Goal: Task Accomplishment & Management: Use online tool/utility

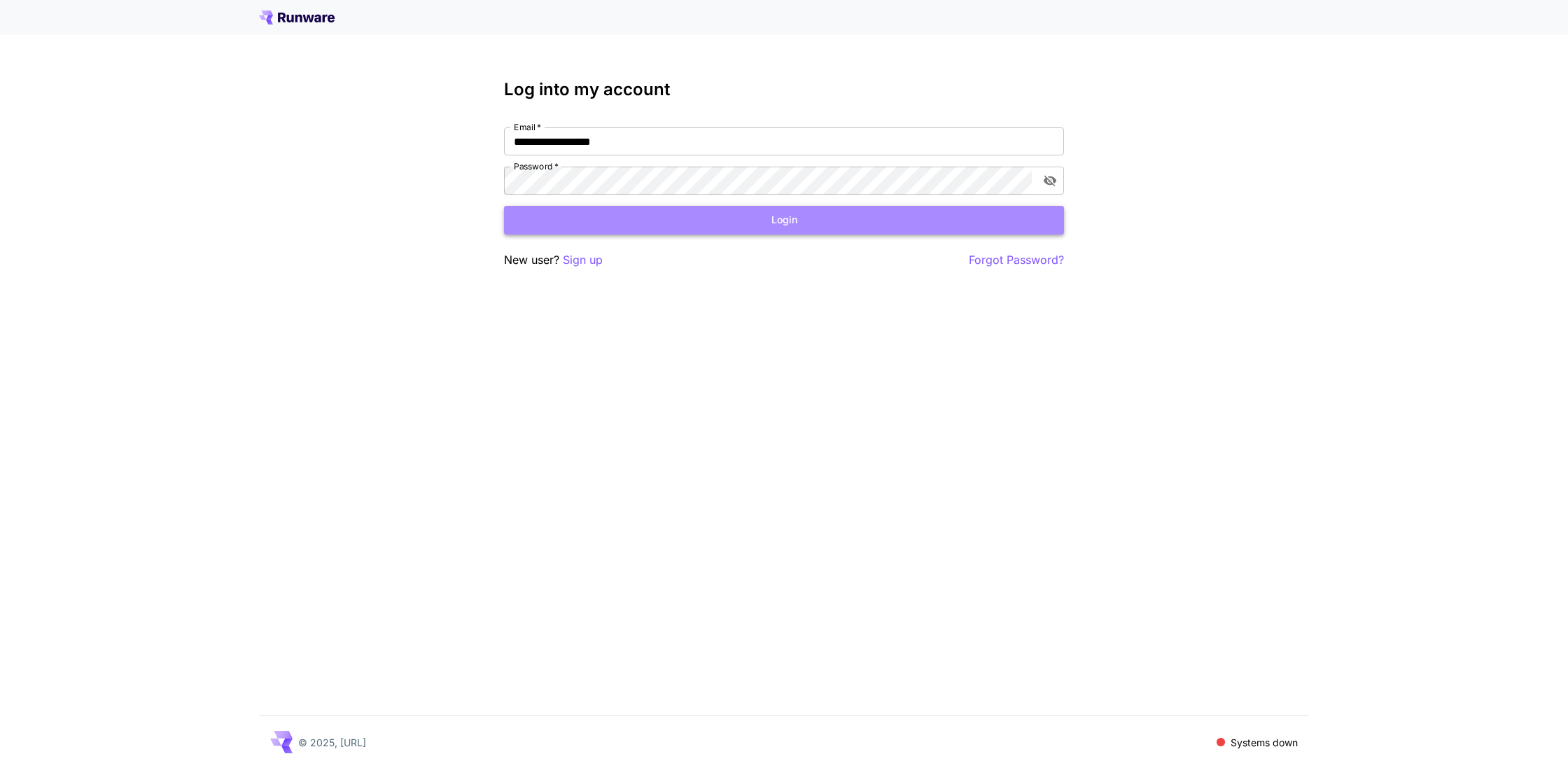
click at [707, 210] on button "Login" at bounding box center [784, 219] width 560 height 29
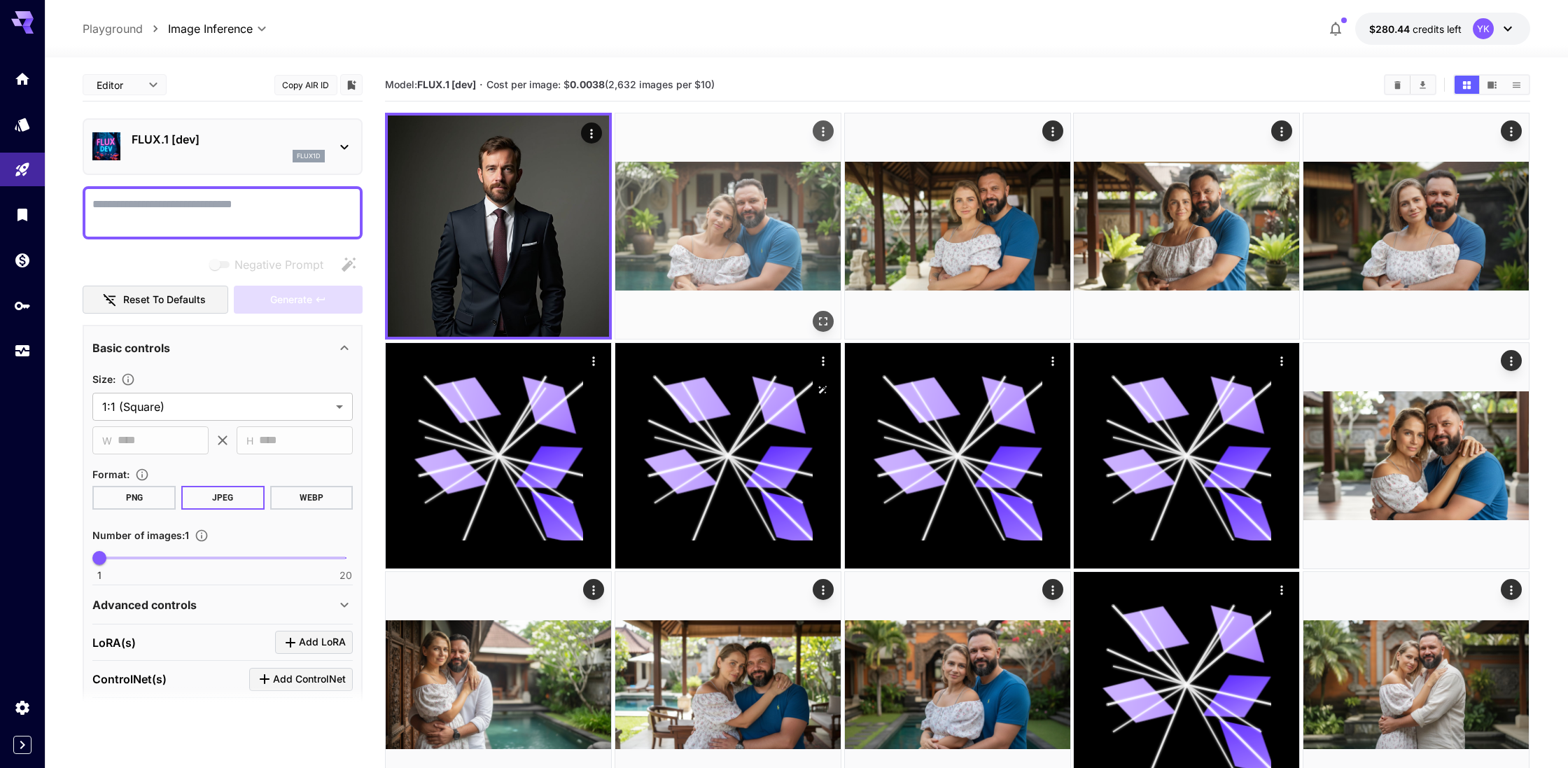
click at [755, 254] on img at bounding box center [727, 225] width 225 height 225
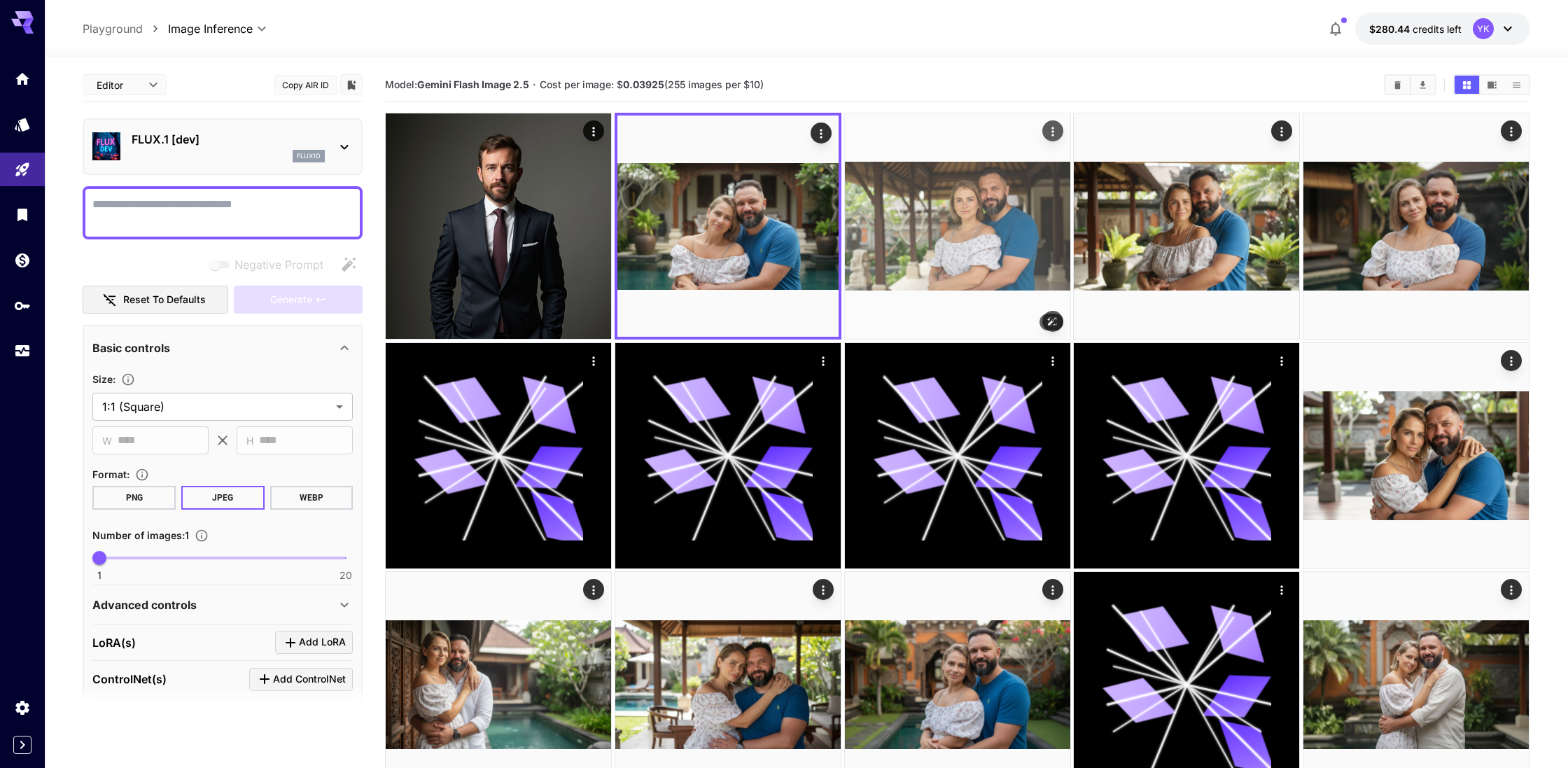
click at [928, 221] on img at bounding box center [957, 225] width 225 height 225
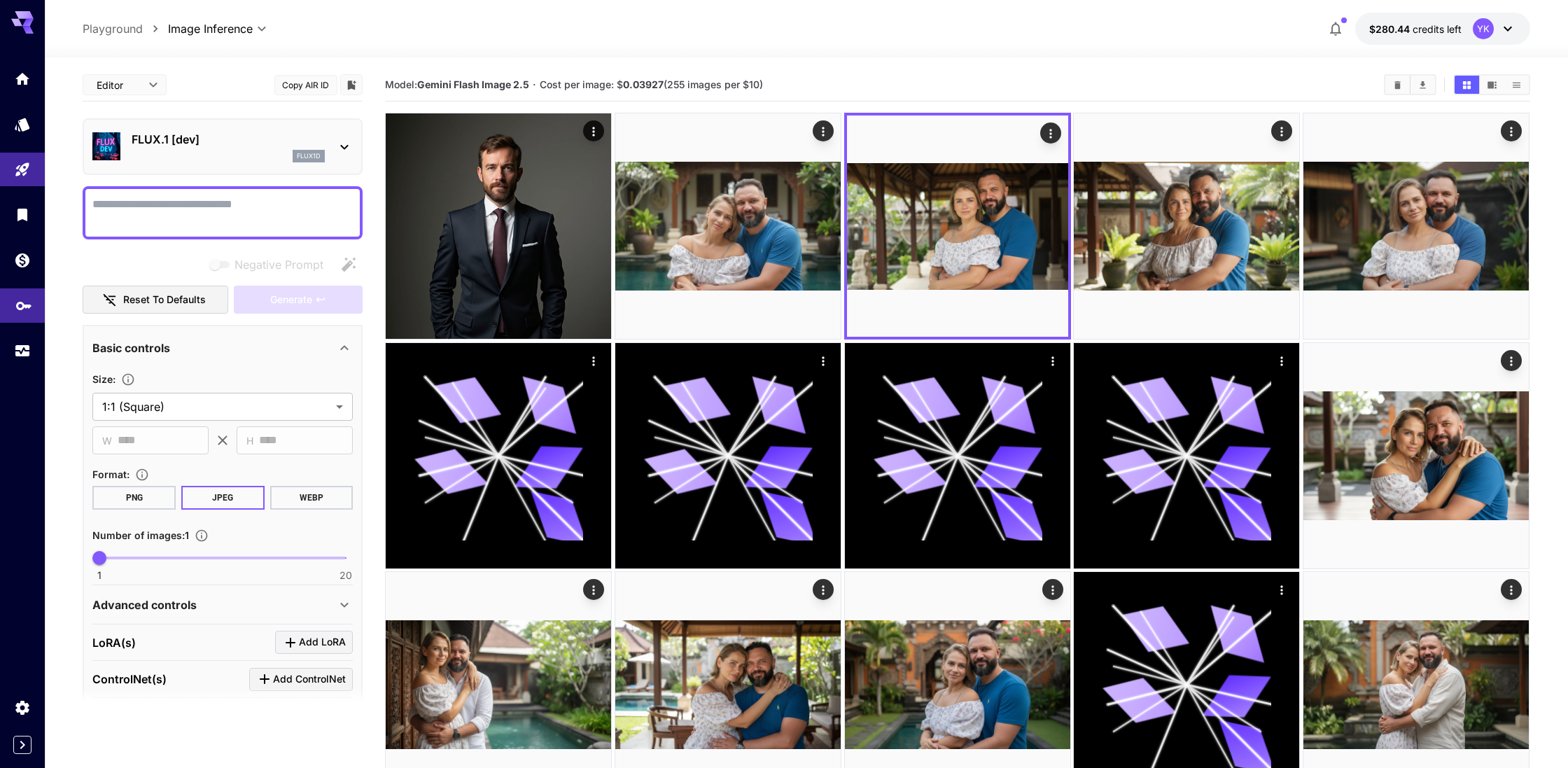
click at [12, 322] on link at bounding box center [22, 306] width 45 height 35
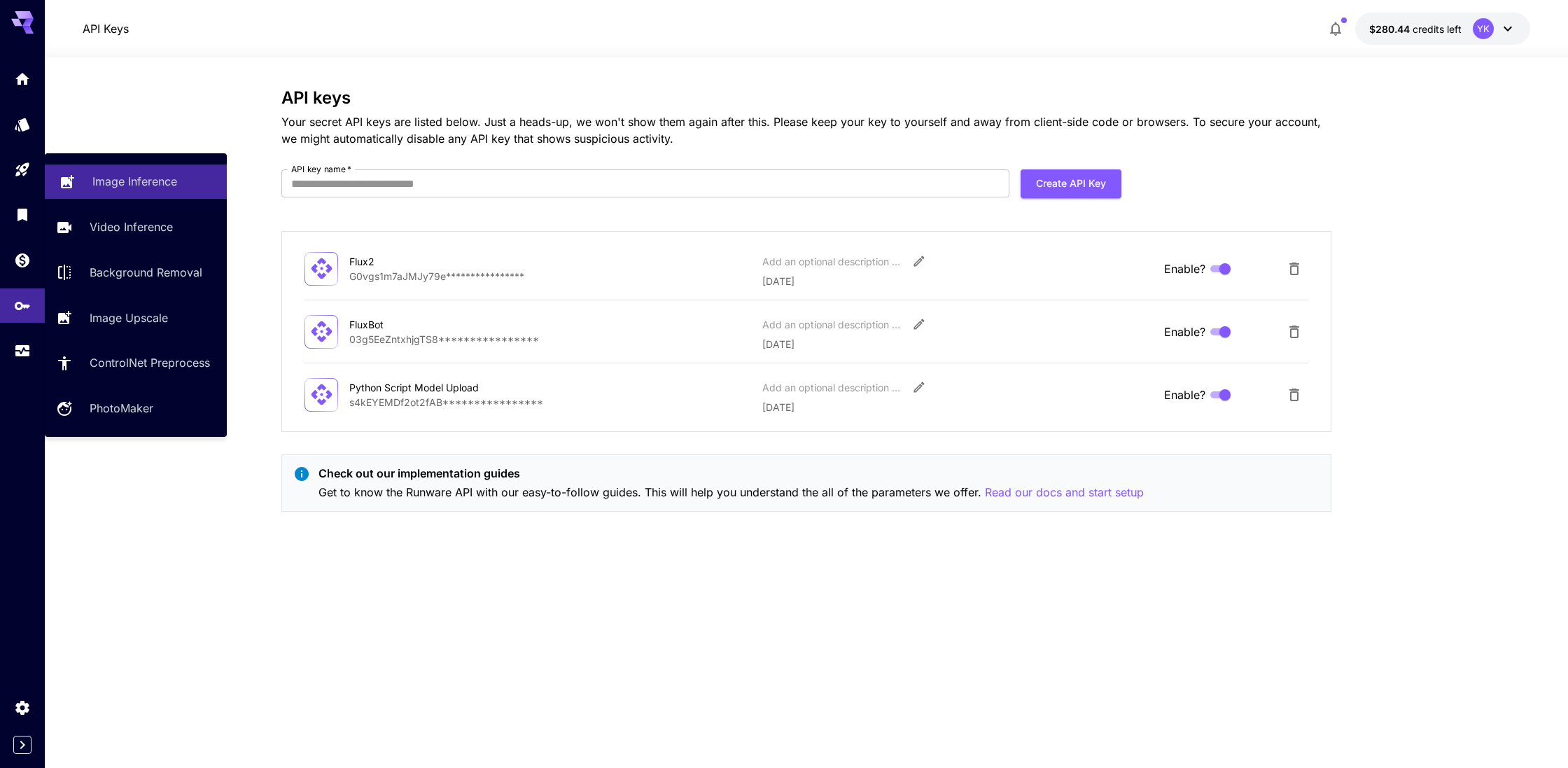
click at [89, 181] on link "Image Inference" at bounding box center [135, 182] width 181 height 35
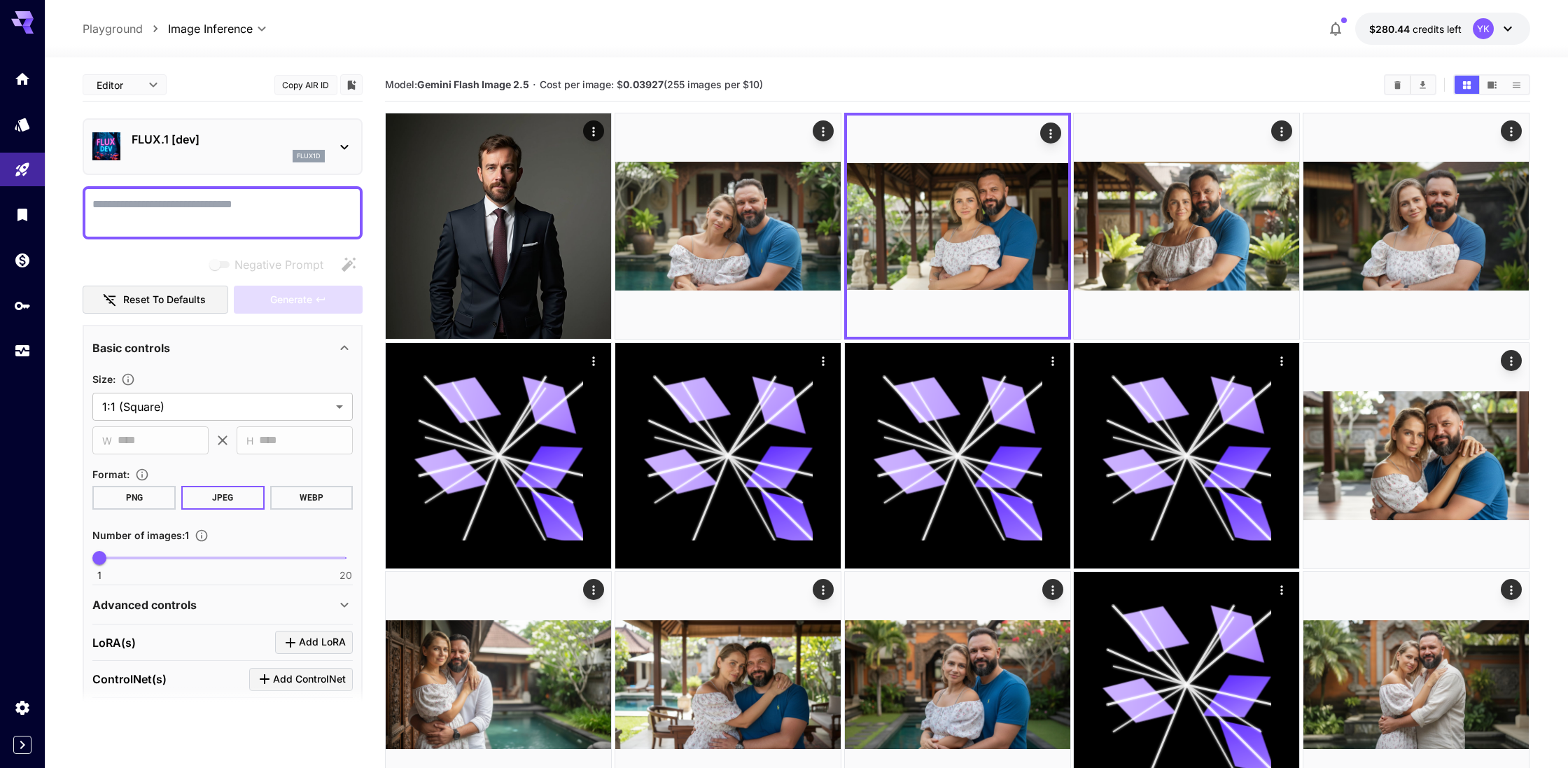
click at [208, 146] on p "FLUX.1 [dev]" at bounding box center [228, 139] width 193 height 17
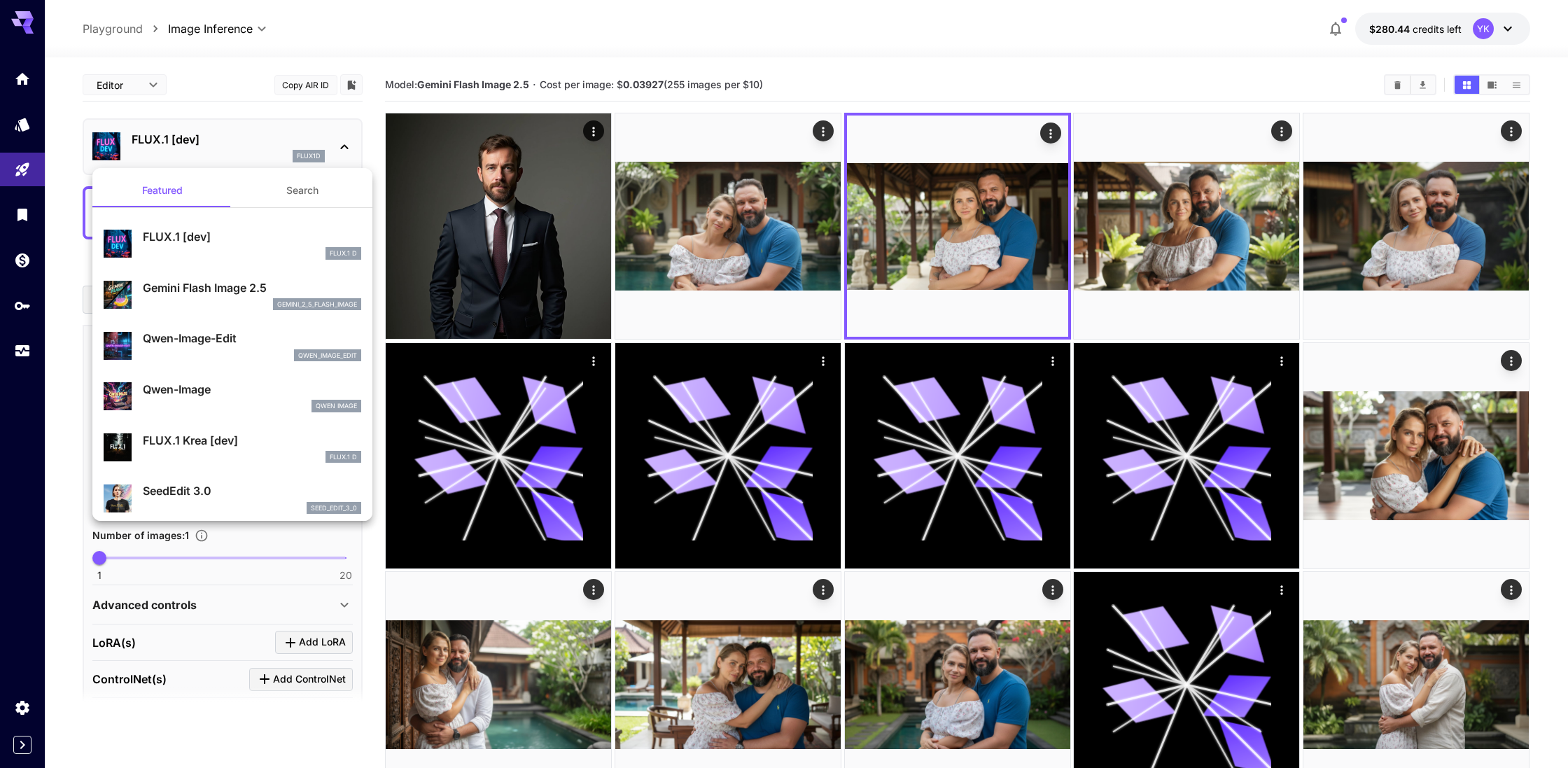
click at [224, 275] on div "Gemini Flash Image 2.5 gemini_2_5_flash_image" at bounding box center [232, 295] width 258 height 43
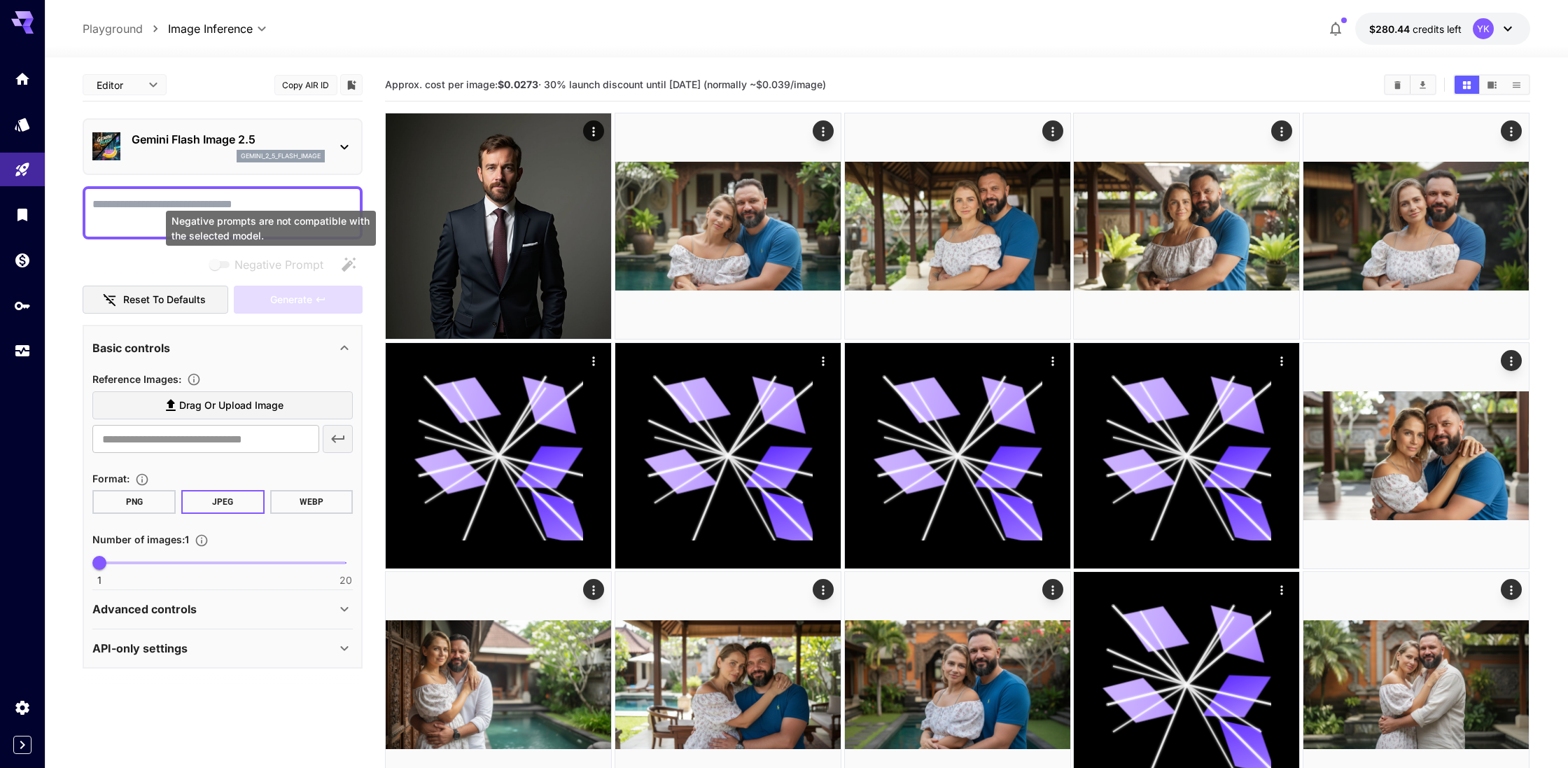
click at [217, 220] on div "Negative prompts are not compatible with the selected model." at bounding box center [271, 227] width 210 height 35
click at [179, 202] on textarea "Negative Prompt" at bounding box center [222, 213] width 261 height 34
paste textarea "**********"
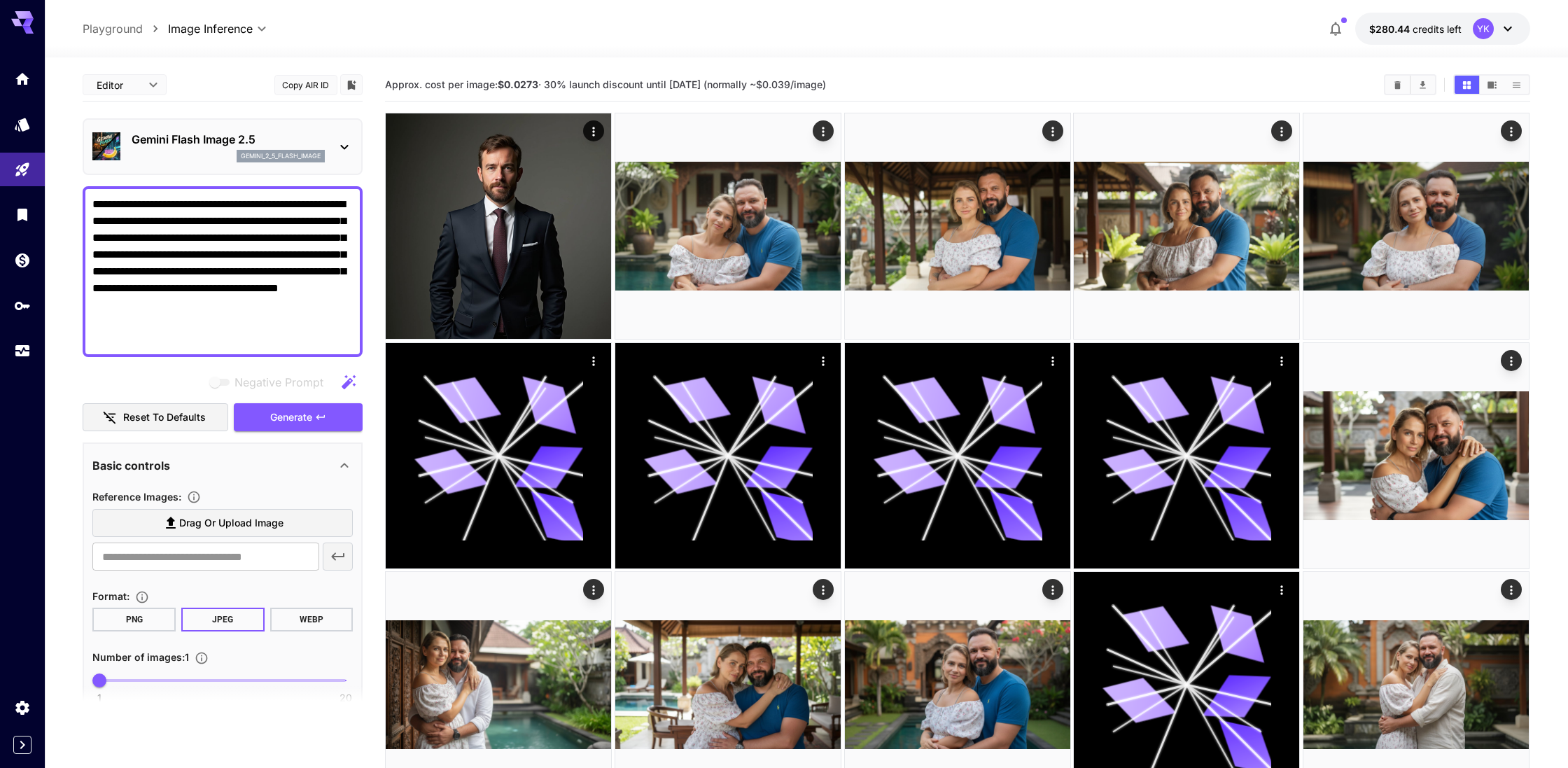
type textarea "**********"
click at [212, 530] on span "Drag or upload image" at bounding box center [231, 524] width 104 height 18
click at [0, 0] on input "Drag or upload image" at bounding box center [0, 0] width 0 height 0
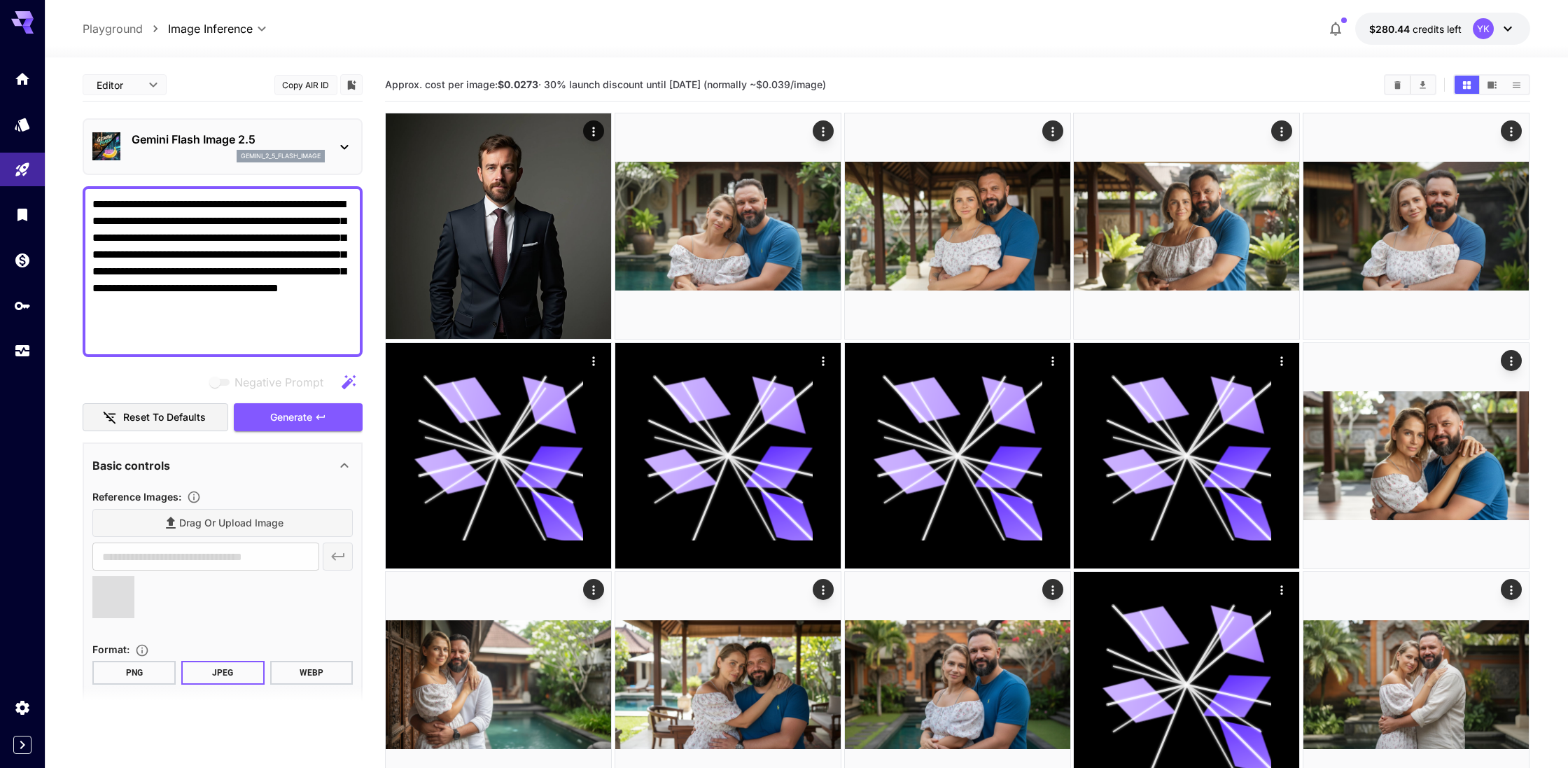
scroll to position [137, 0]
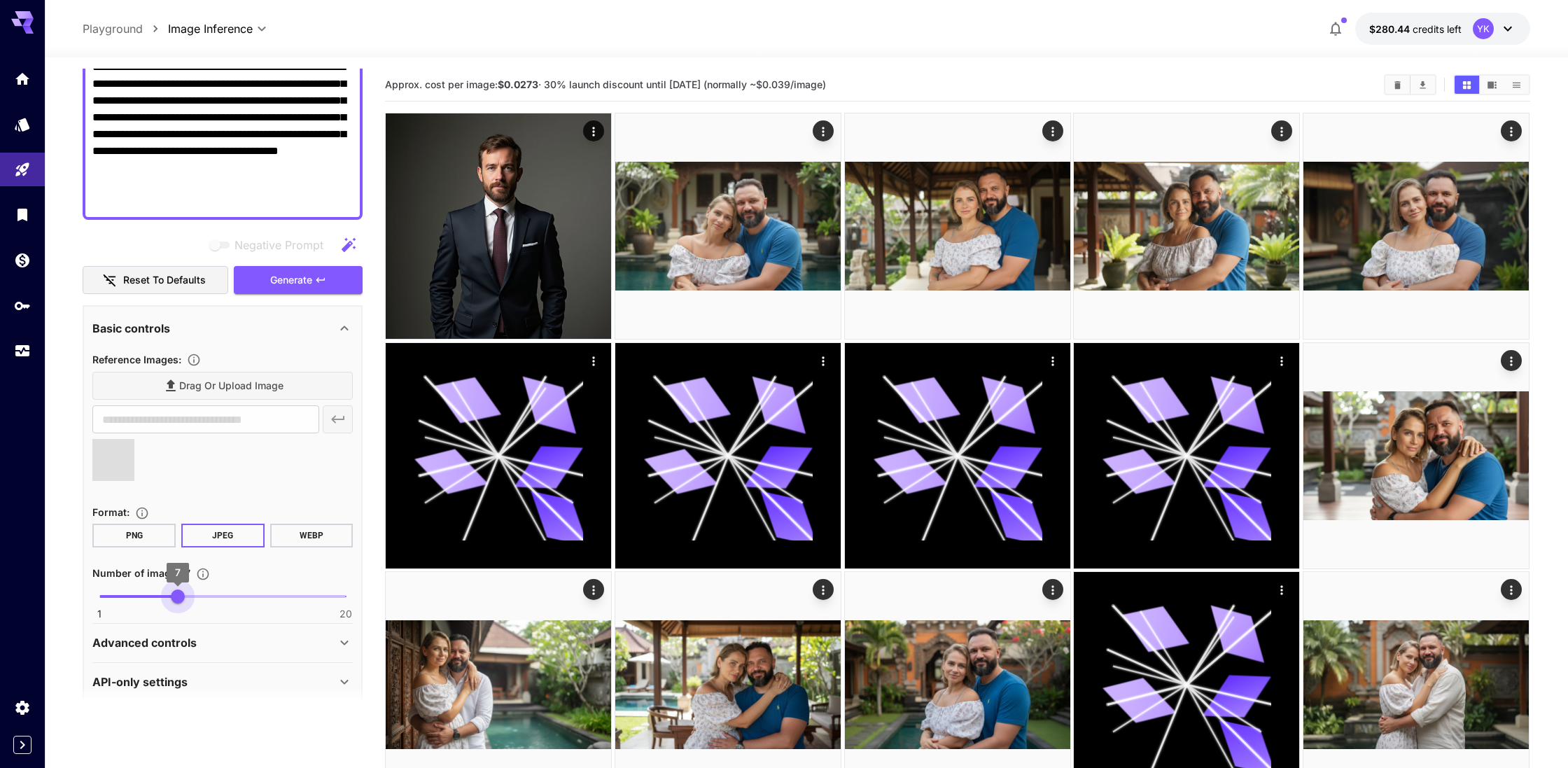
click at [182, 603] on span "1 20 7" at bounding box center [222, 596] width 246 height 21
type input "*"
type input "**********"
drag, startPoint x: 173, startPoint y: 600, endPoint x: 135, endPoint y: 603, distance: 38.1
click at [135, 603] on span "4" at bounding box center [139, 596] width 14 height 14
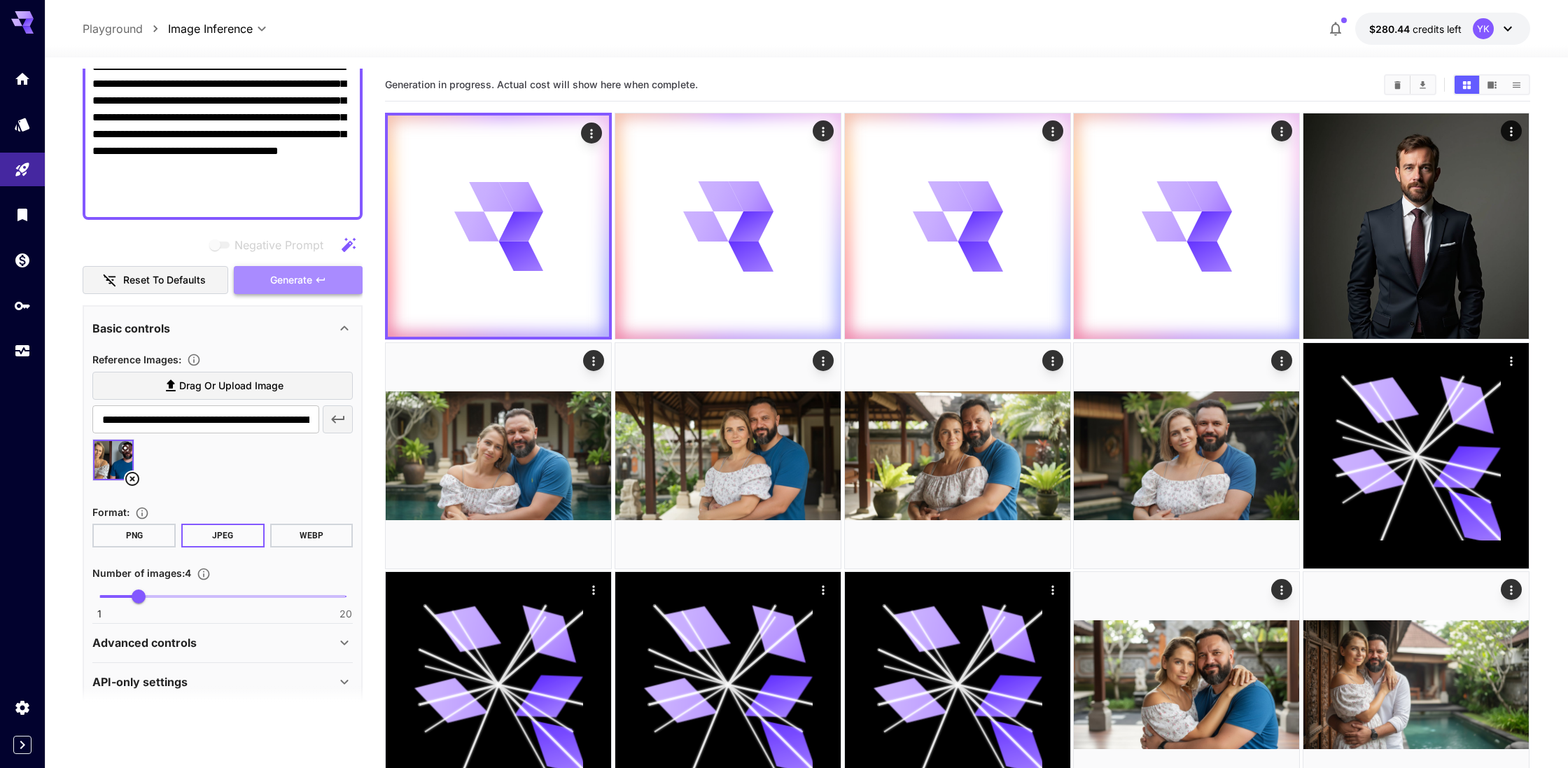
click at [318, 282] on icon "button" at bounding box center [320, 279] width 8 height 5
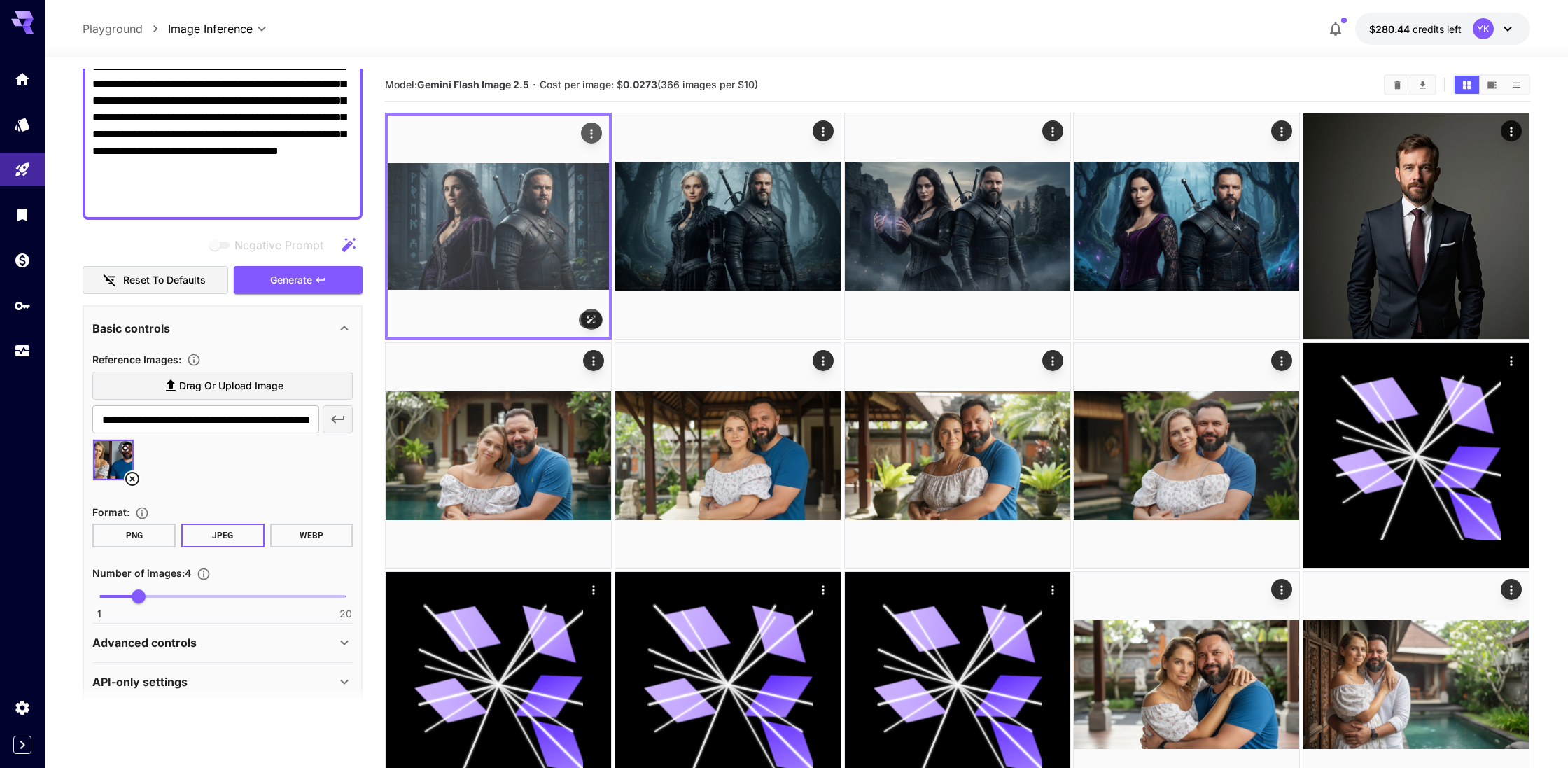
click at [481, 211] on img at bounding box center [498, 225] width 221 height 221
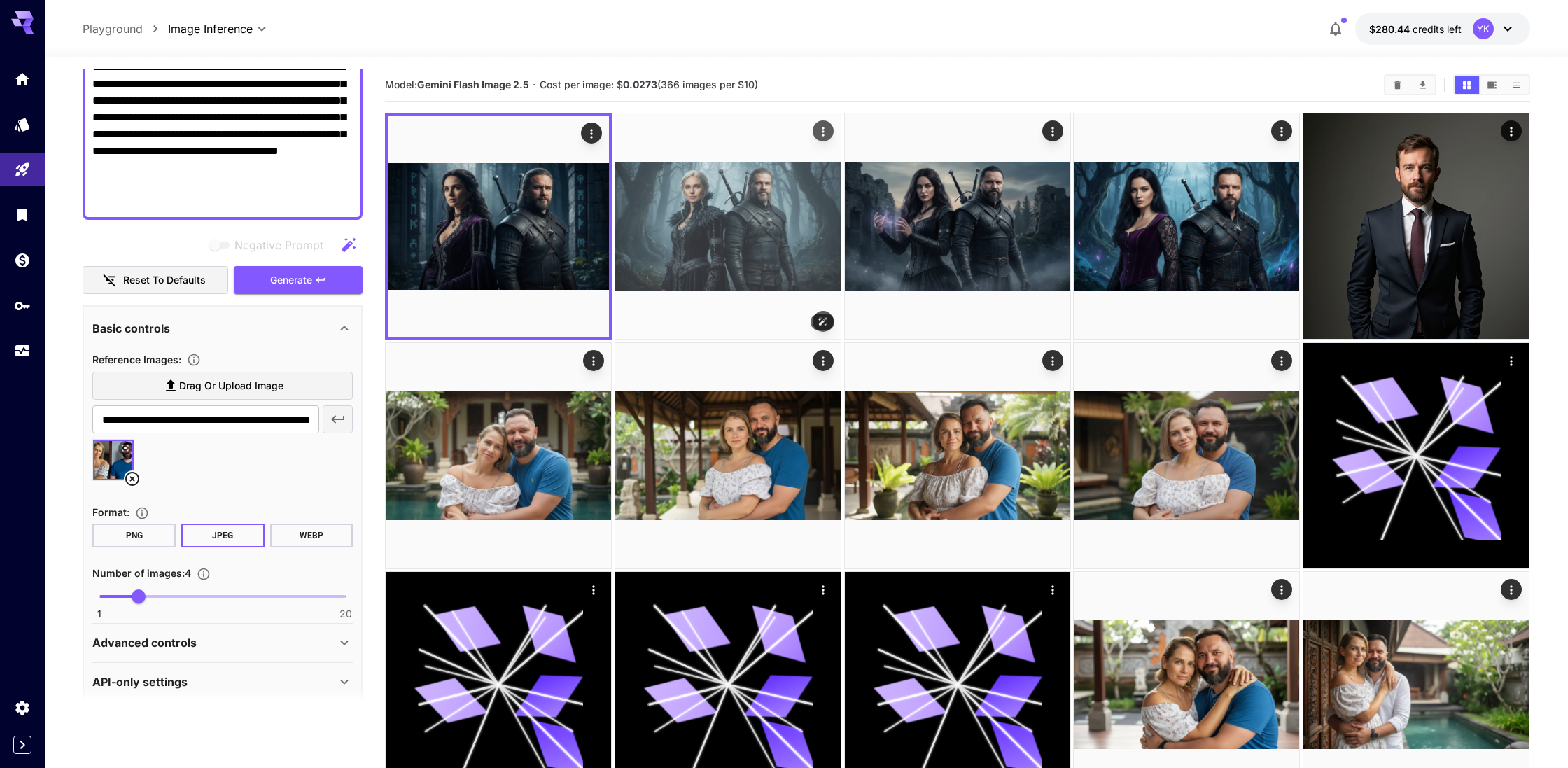
click at [729, 244] on img at bounding box center [727, 225] width 225 height 225
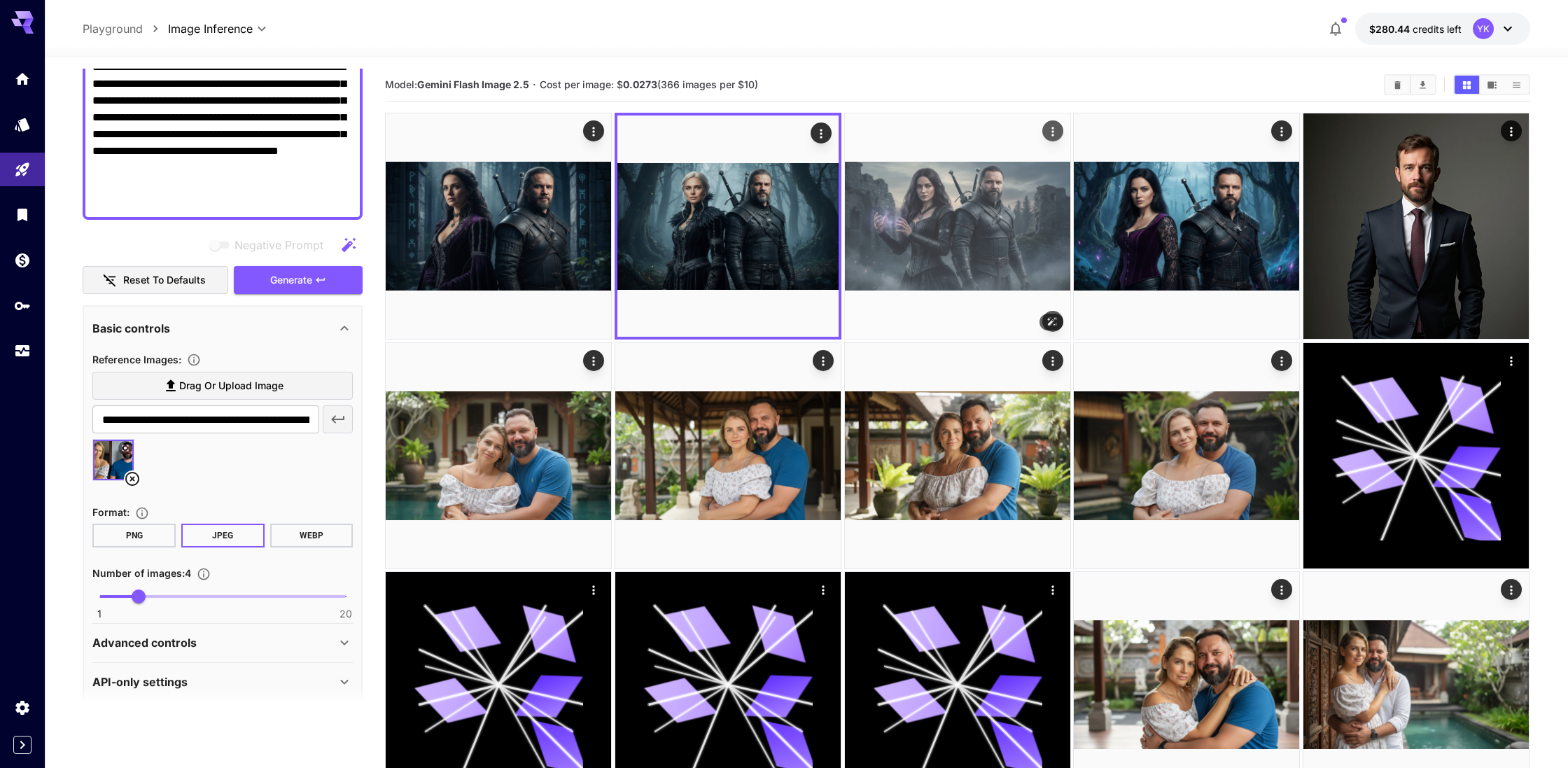
click at [952, 248] on img at bounding box center [957, 225] width 225 height 225
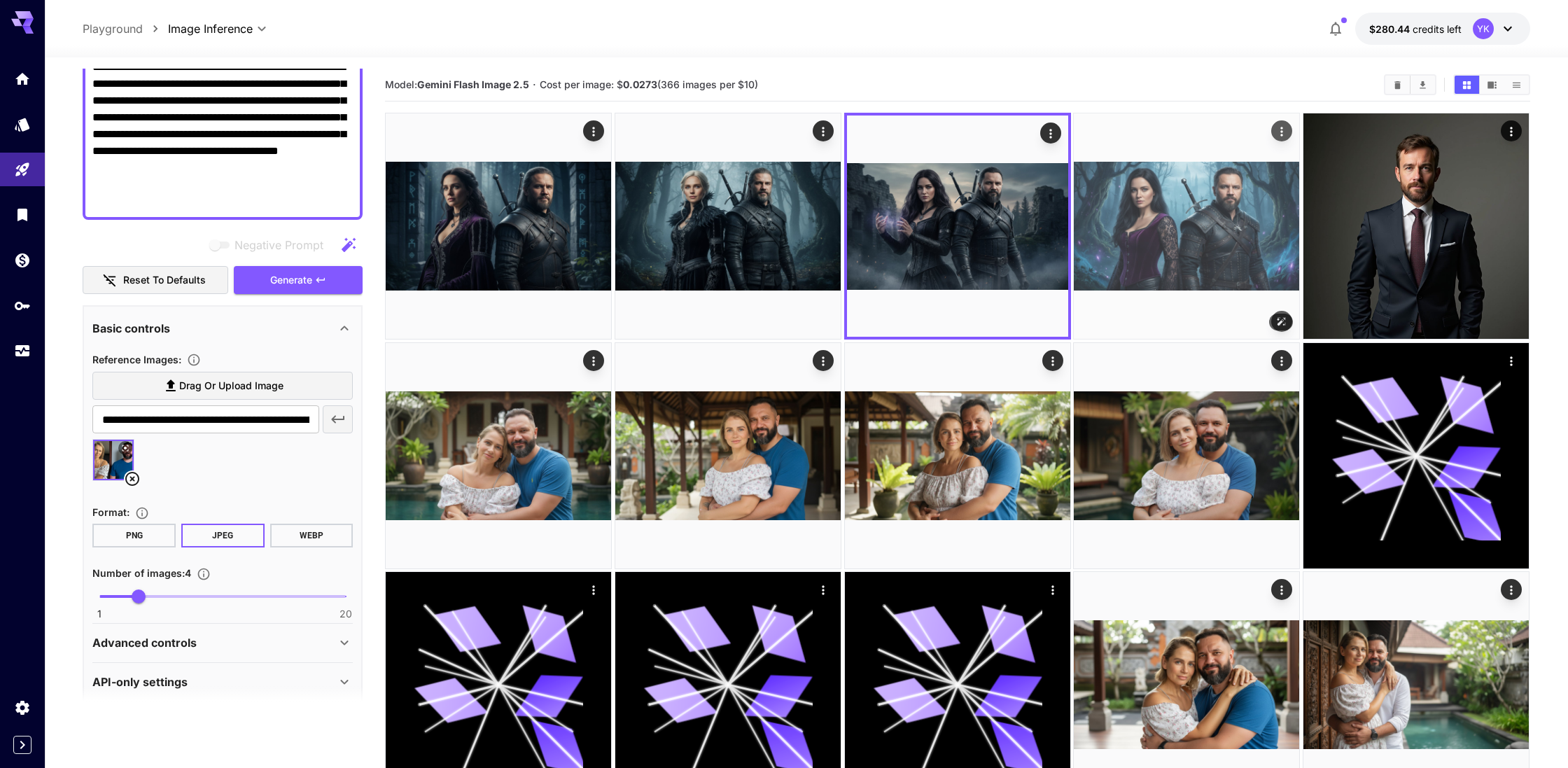
click at [1223, 213] on img at bounding box center [1185, 225] width 225 height 225
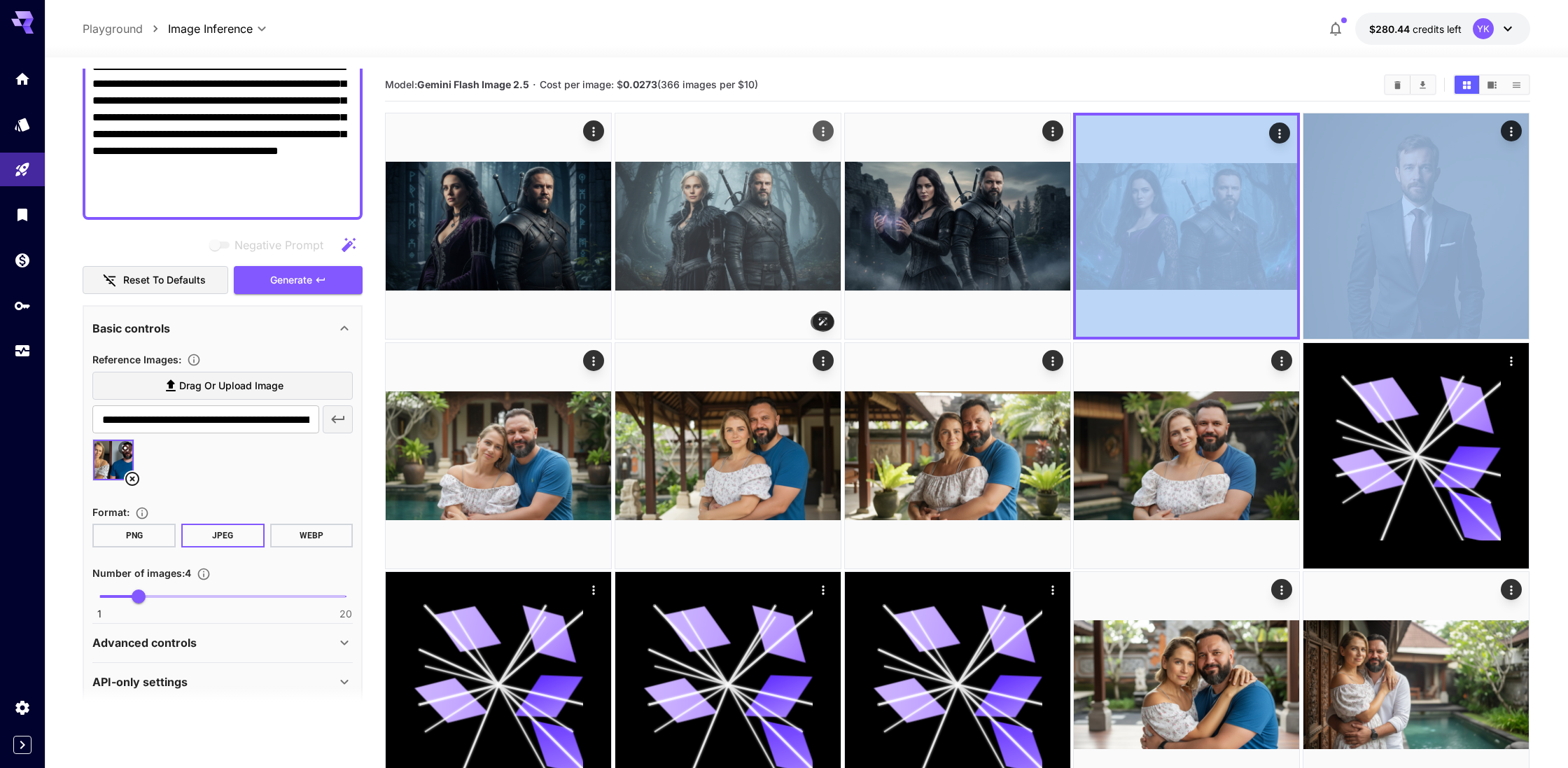
click at [709, 199] on img at bounding box center [727, 225] width 225 height 225
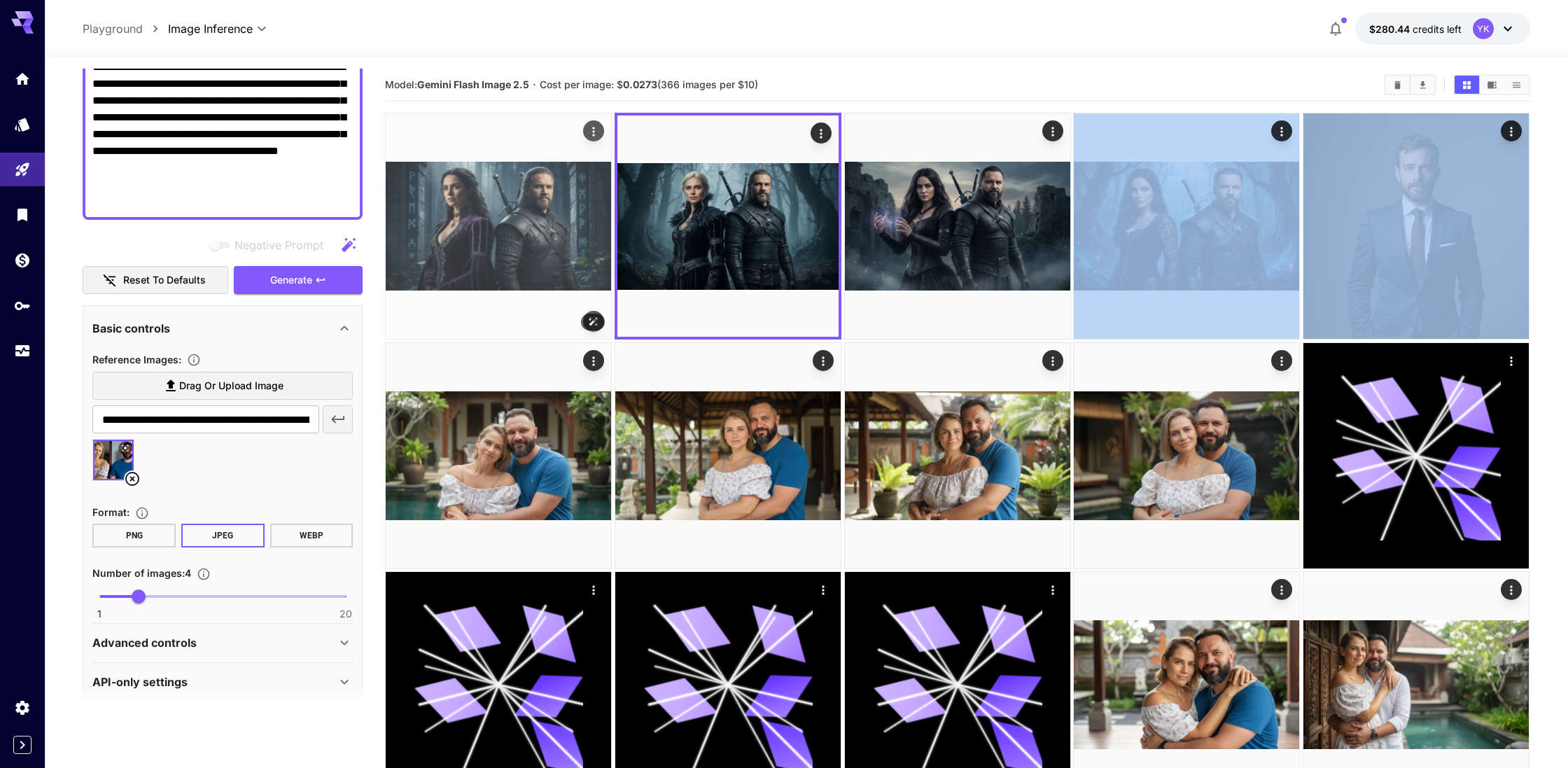
click at [501, 217] on img at bounding box center [498, 225] width 225 height 225
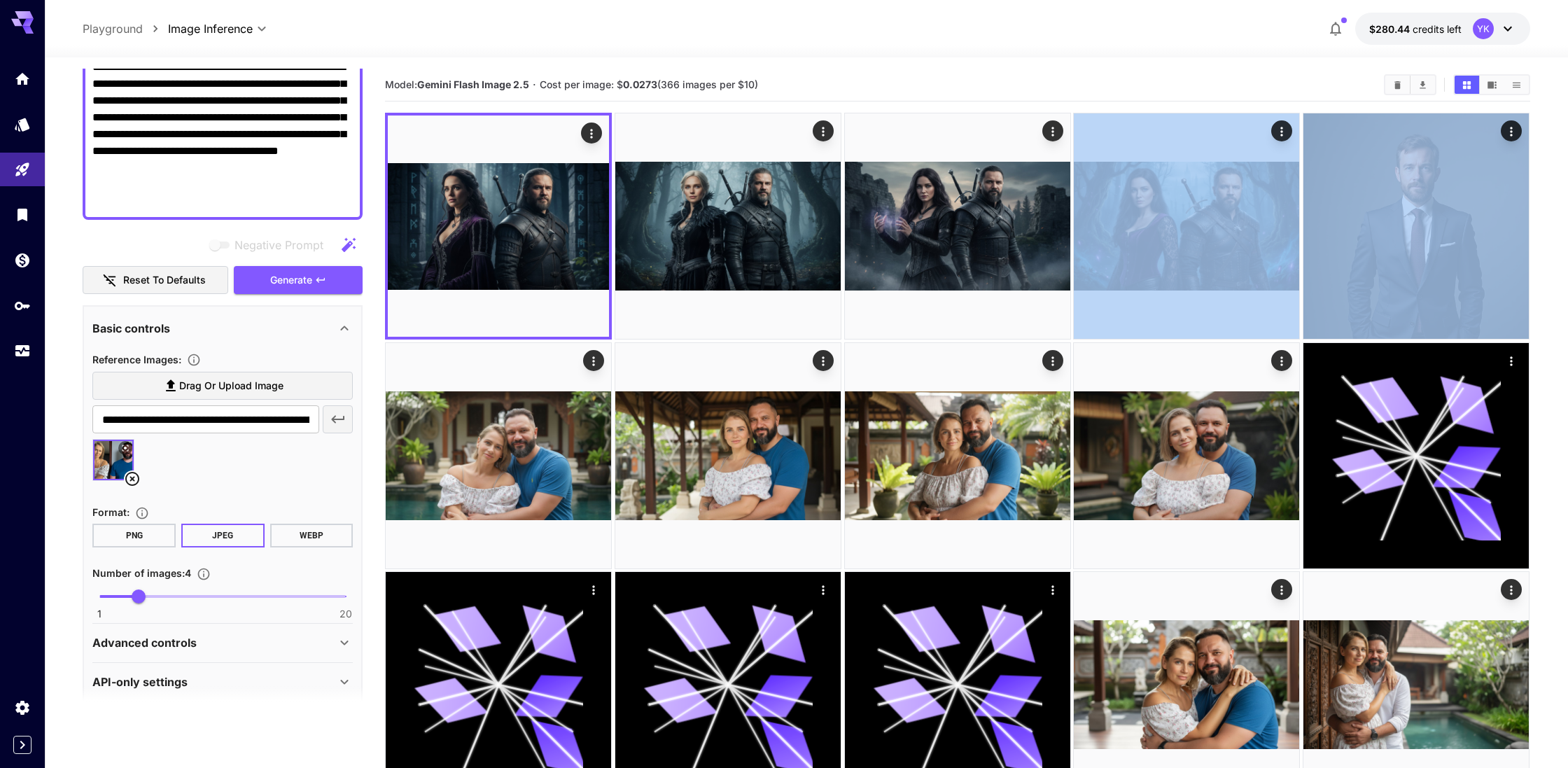
scroll to position [0, 0]
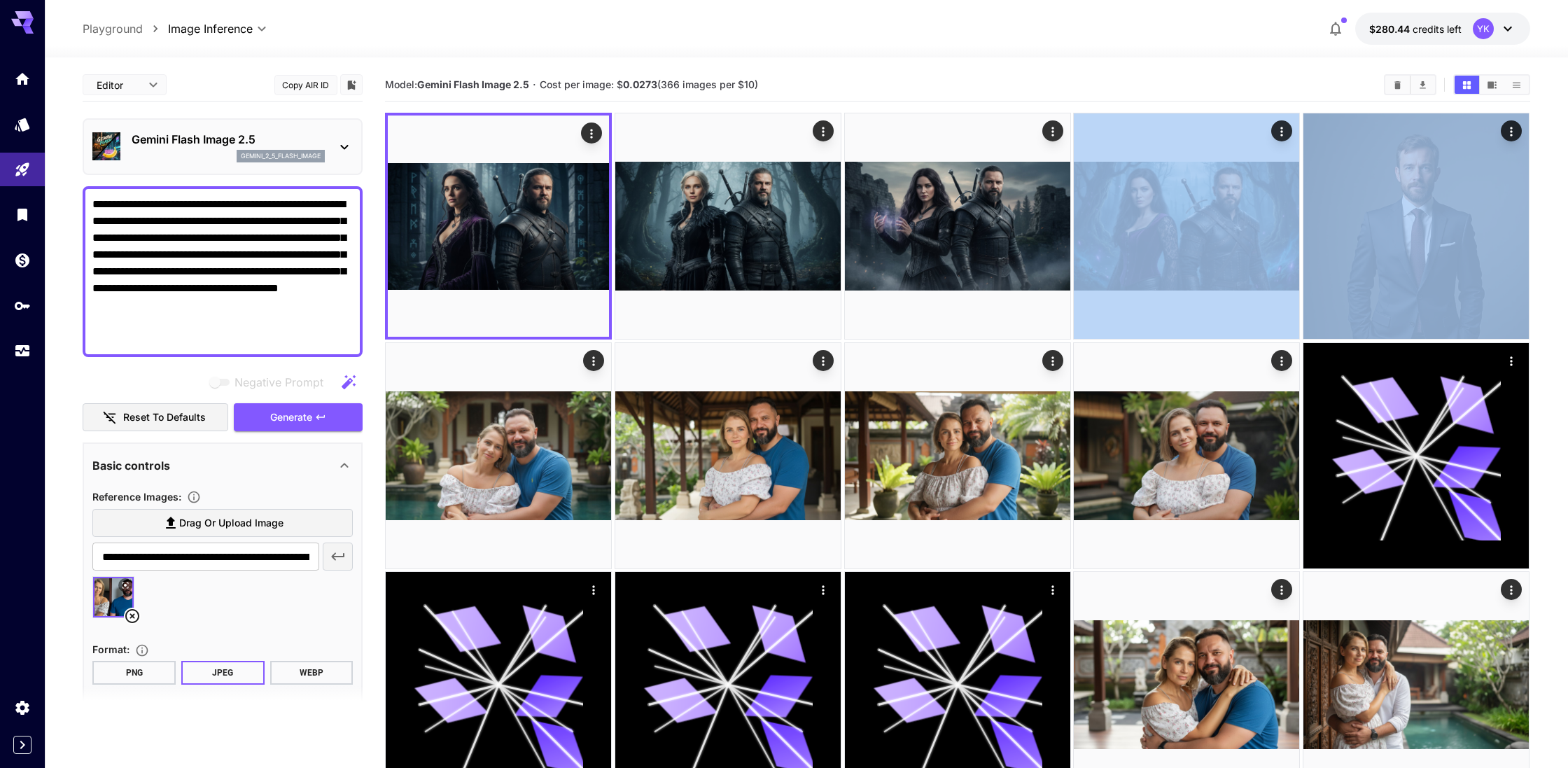
click at [145, 82] on body "**********" at bounding box center [784, 764] width 1568 height 1529
click at [130, 133] on span "JSON" at bounding box center [125, 138] width 61 height 17
type input "****"
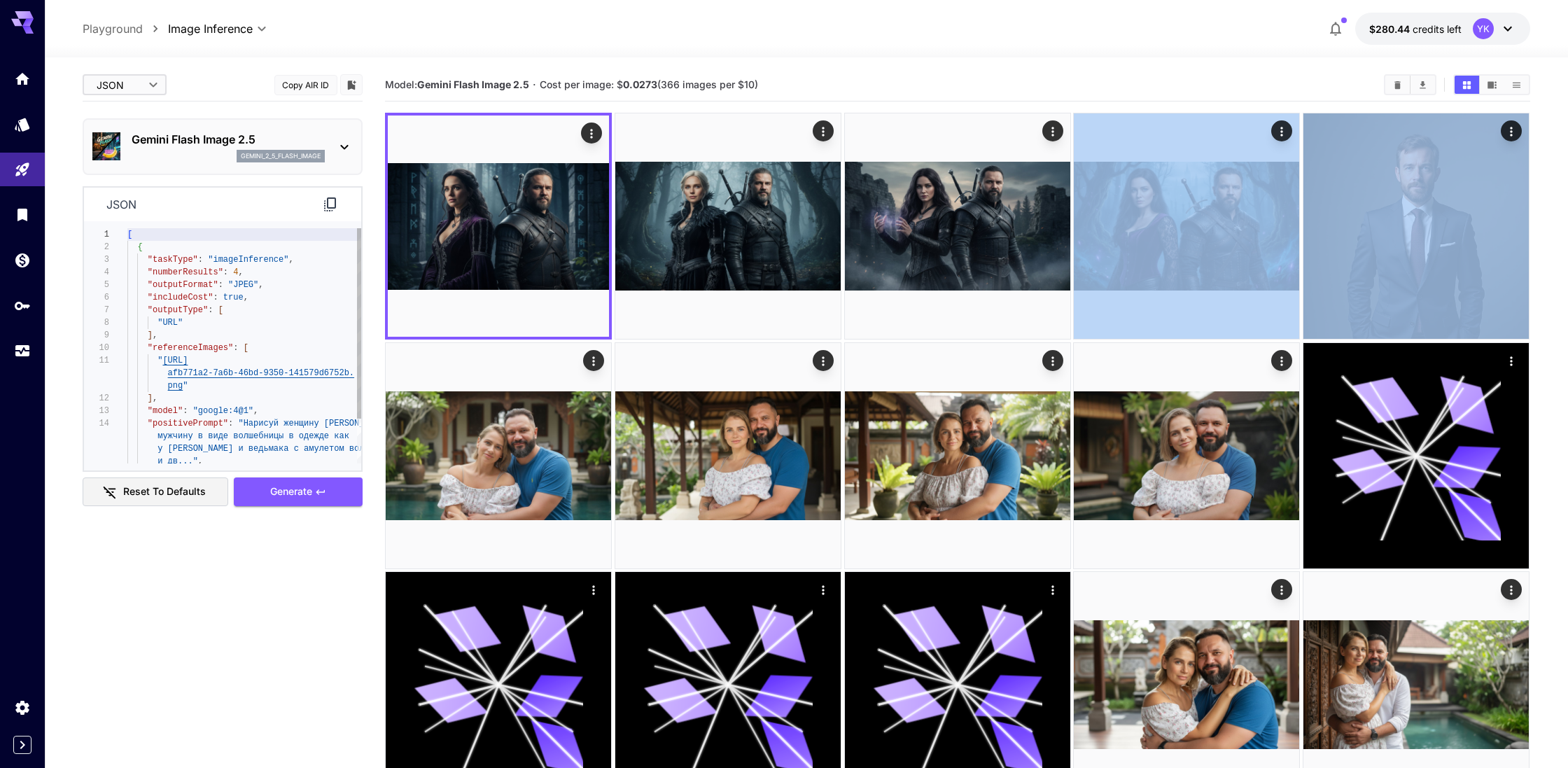
scroll to position [64, 0]
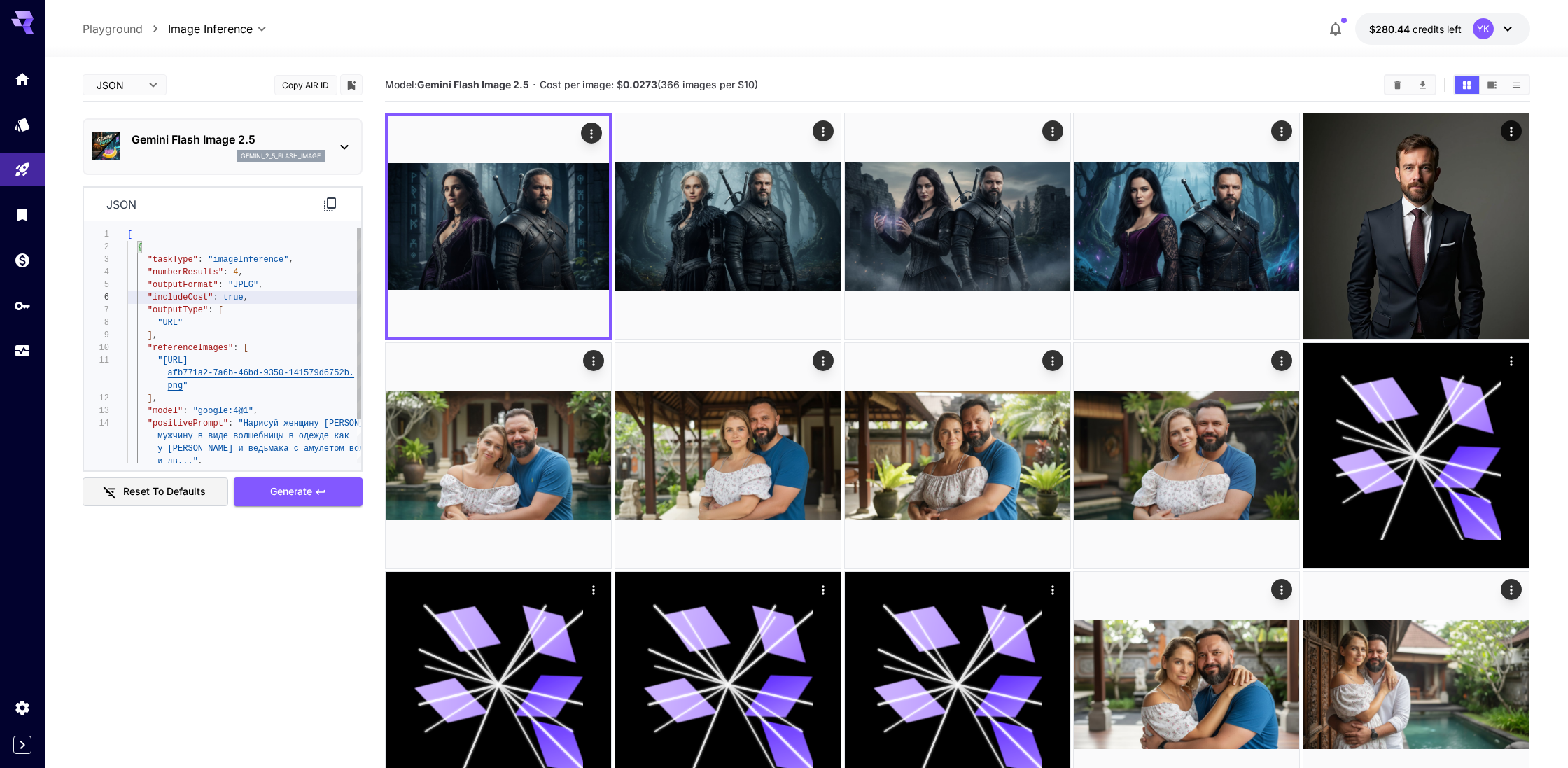
click at [236, 299] on div "[ { "taskType" : "imageInference" , "numberResults" : 4 , "outputFormat" : "JPE…" at bounding box center [244, 373] width 234 height 290
type textarea "**********"
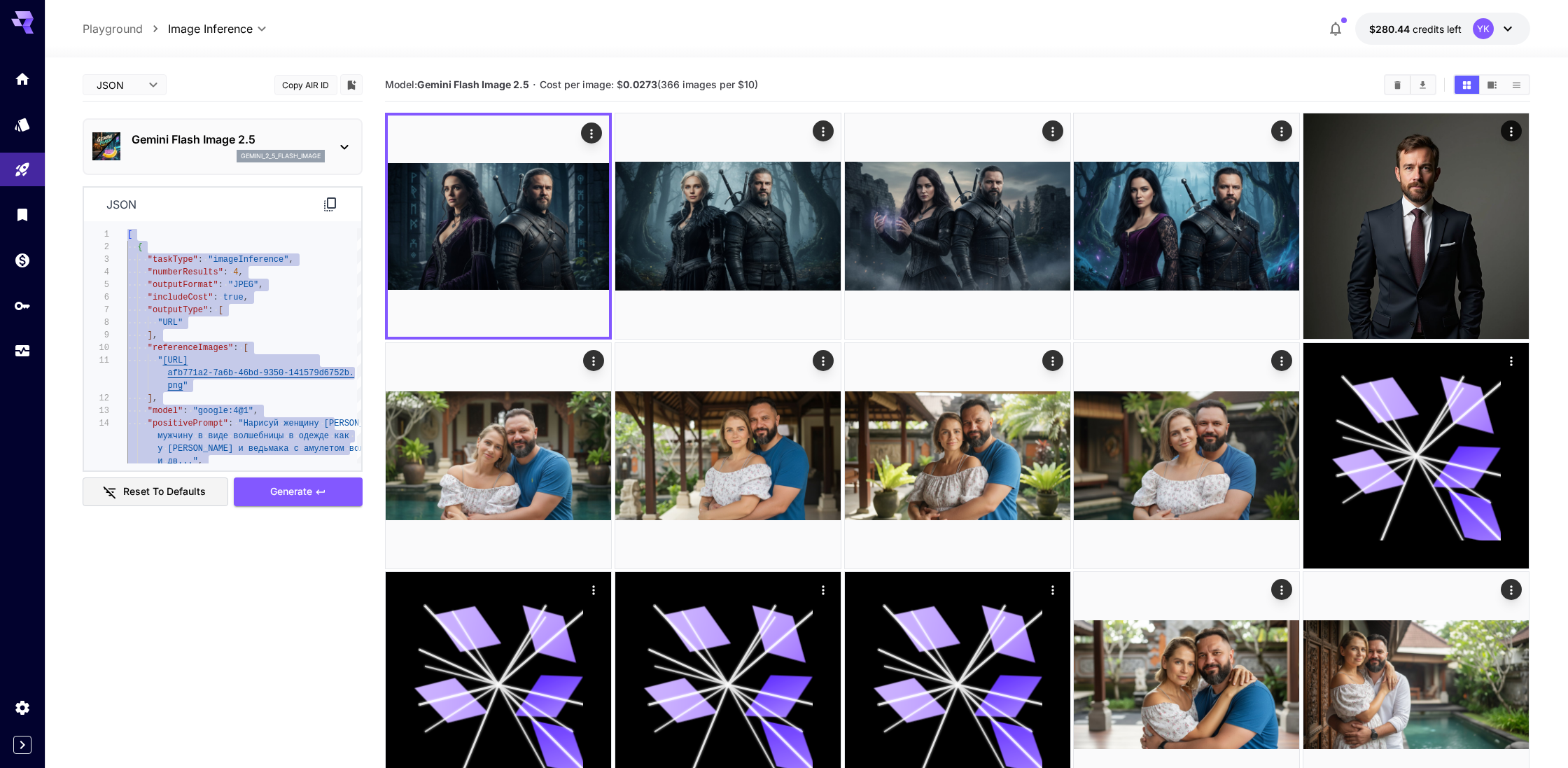
click at [334, 203] on icon at bounding box center [330, 204] width 12 height 14
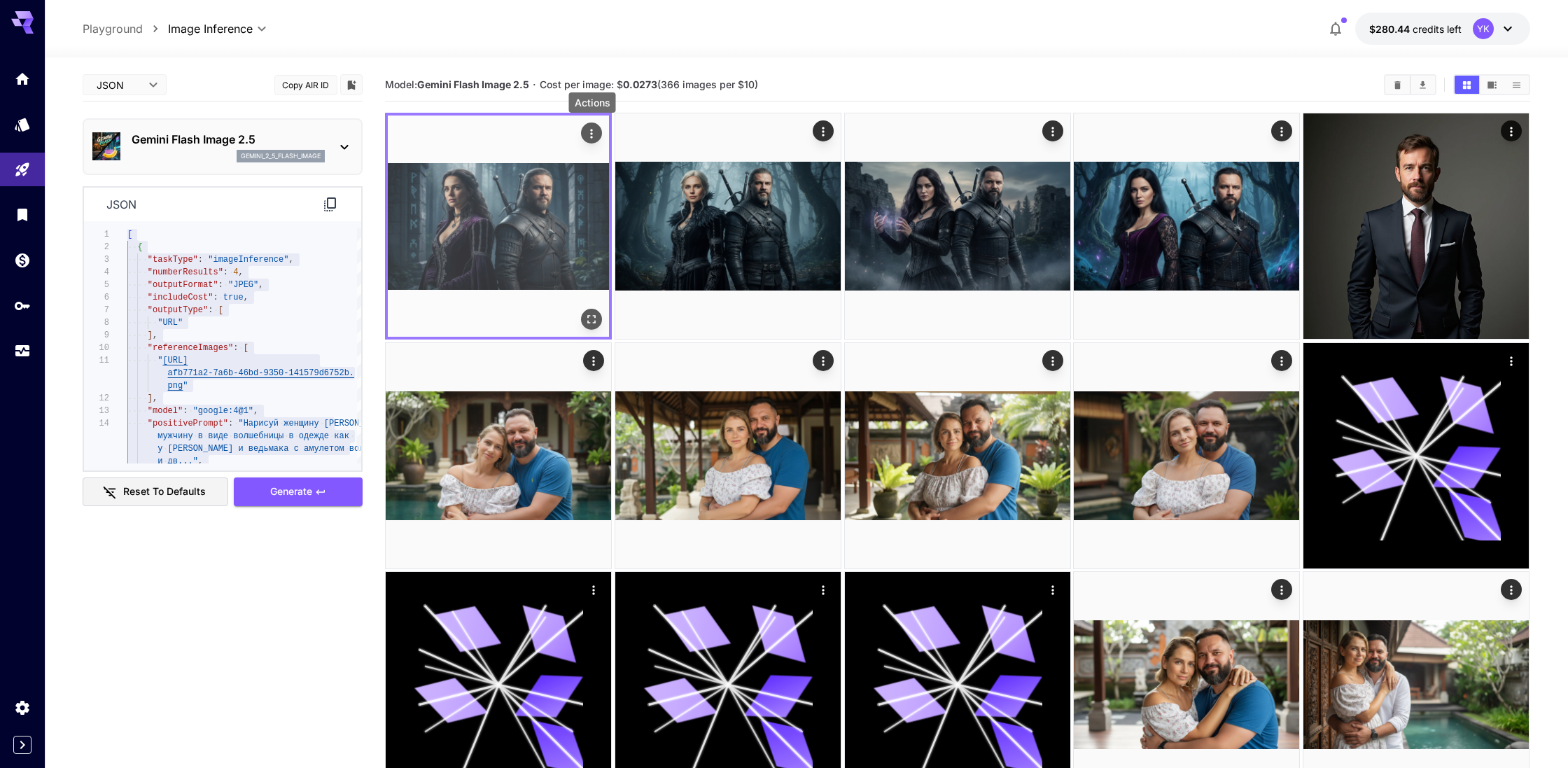
click at [595, 134] on icon "Actions" at bounding box center [592, 134] width 14 height 14
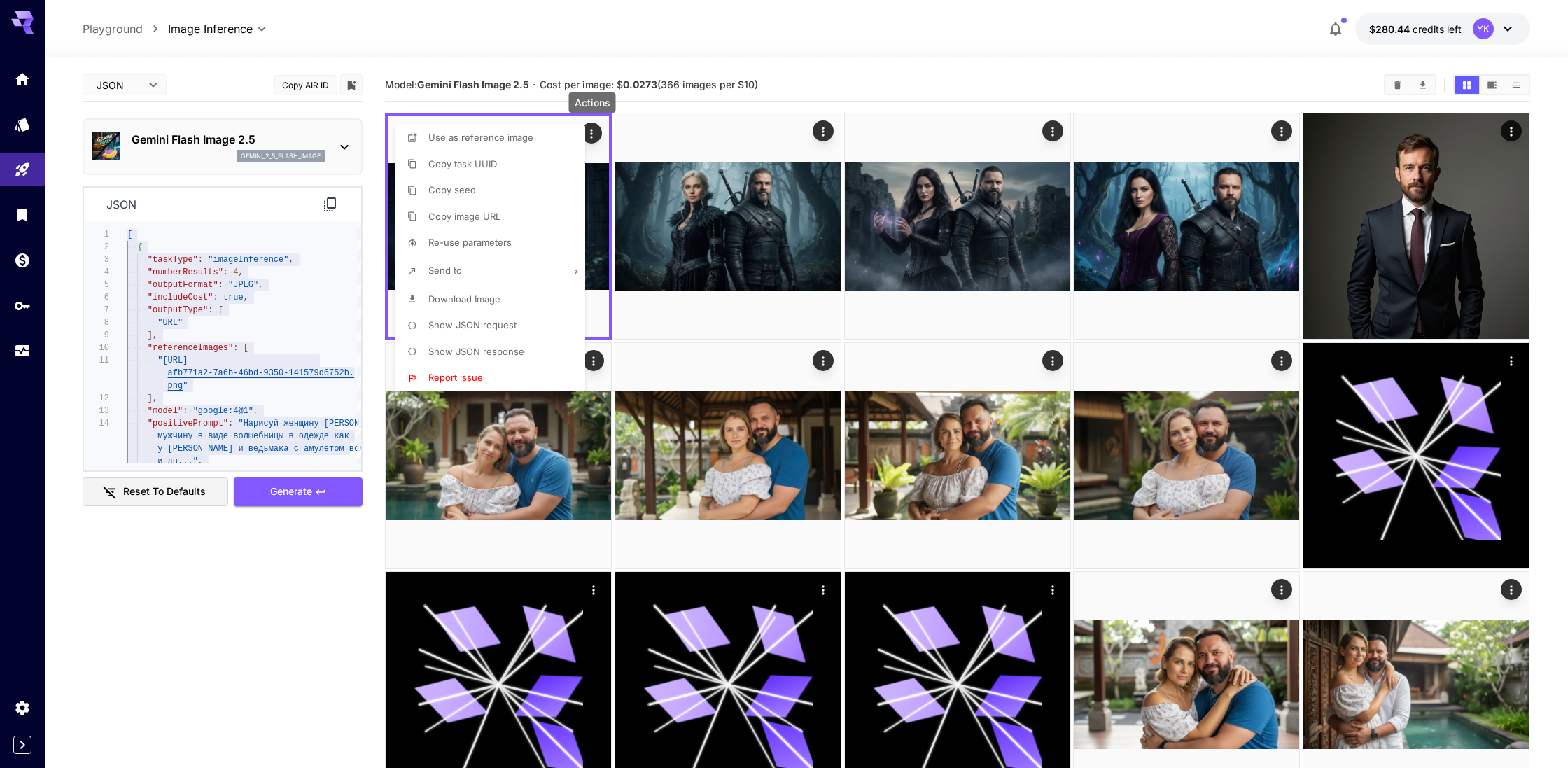
click at [496, 350] on span "Show JSON response" at bounding box center [476, 351] width 96 height 11
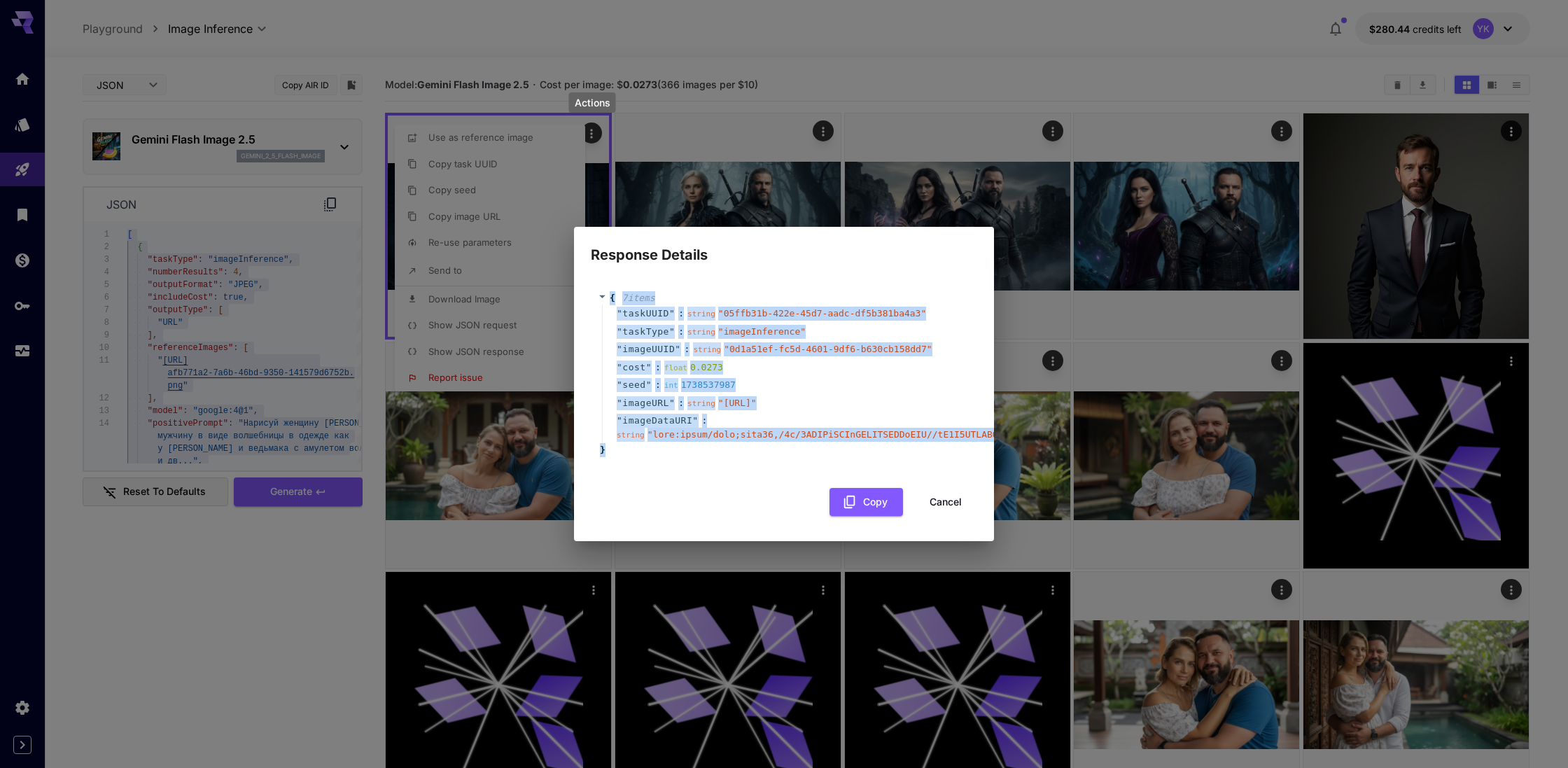
drag, startPoint x: 664, startPoint y: 460, endPoint x: 579, endPoint y: 273, distance: 205.4
click at [579, 273] on div "{ 7 item s " taskUUID " : string " 05ffb31b-422e-45d7-aadc-df5b381ba4a3 " " tas…" at bounding box center [784, 404] width 420 height 276
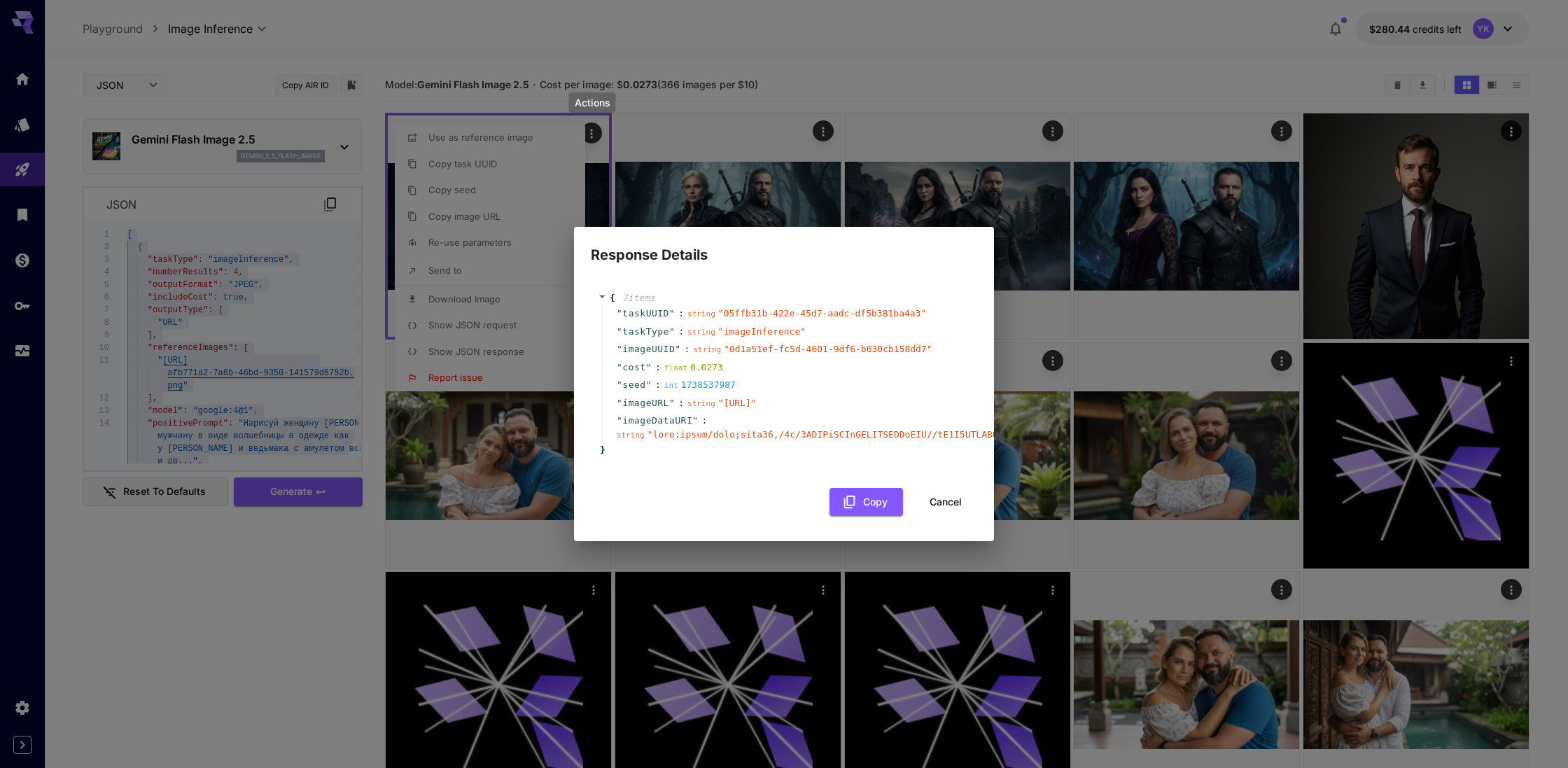
click at [682, 340] on div "" imageUUID " : string " 0d1a51ef-fc5d-4601-9df6-b630cb158dd7 "" at bounding box center [785, 349] width 368 height 18
click at [869, 517] on button "Copy" at bounding box center [866, 502] width 73 height 29
click at [929, 510] on button "Cancel" at bounding box center [946, 502] width 63 height 29
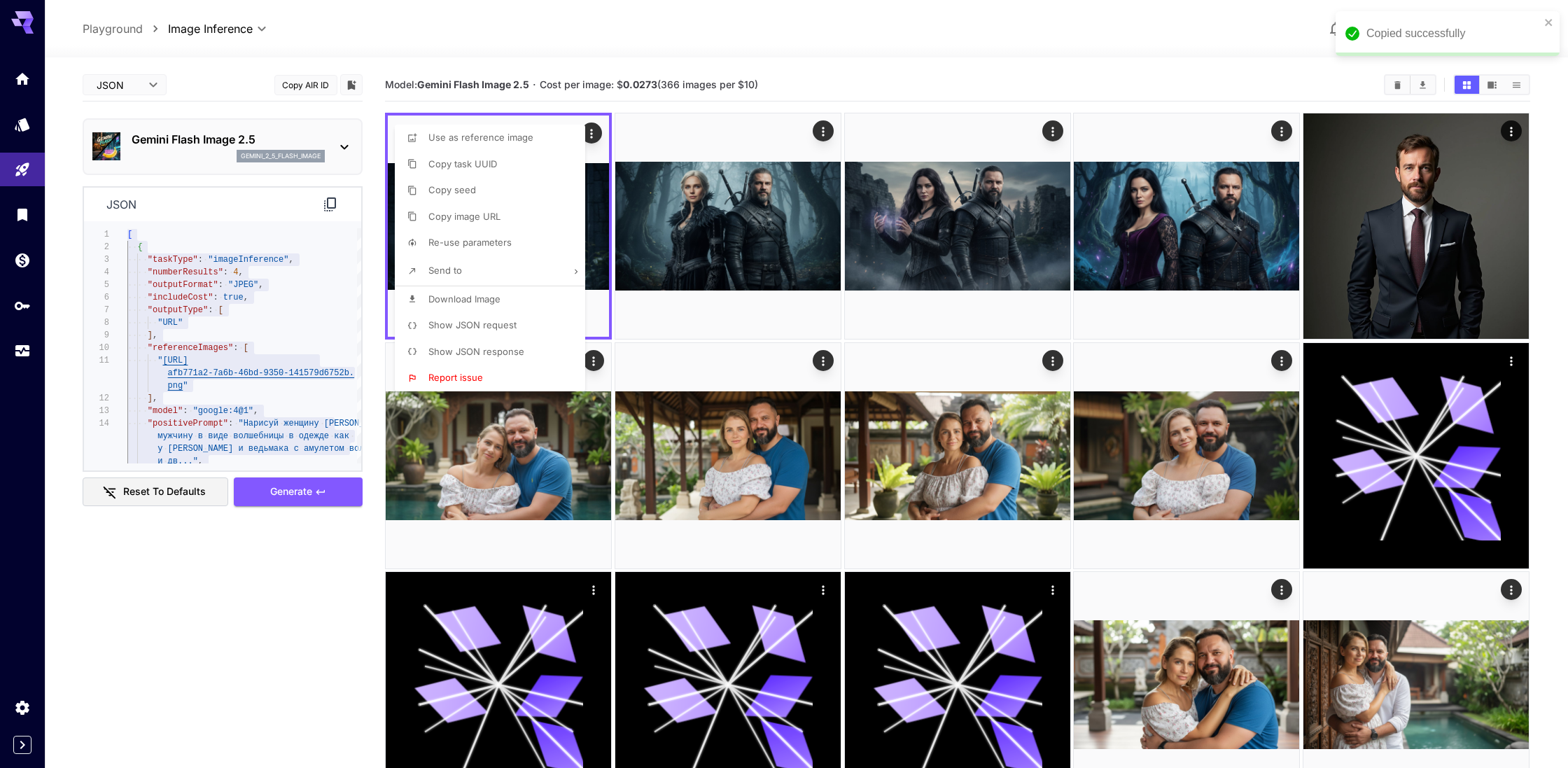
click at [23, 302] on div at bounding box center [784, 384] width 1568 height 768
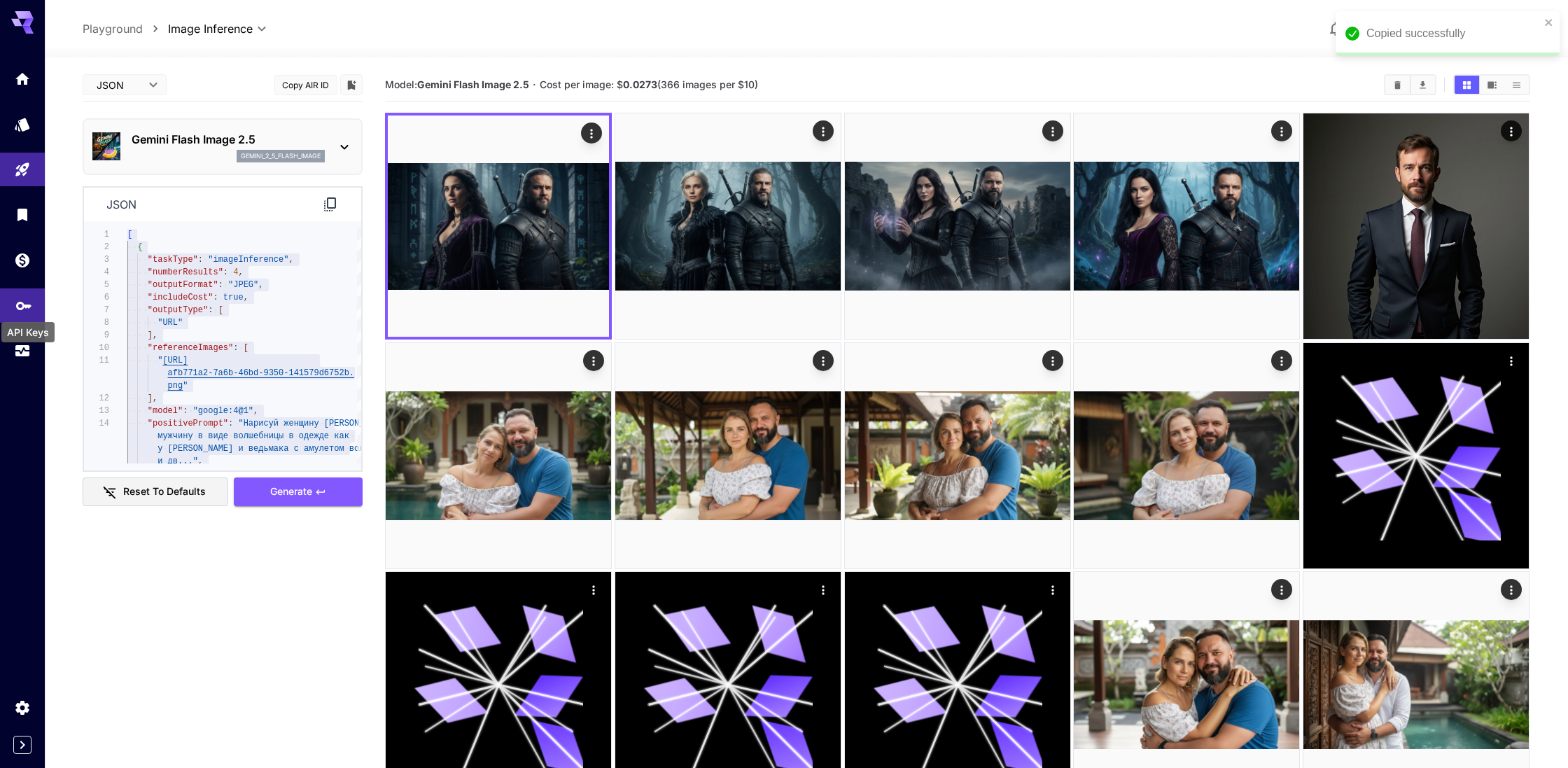
click at [30, 309] on icon "API Keys" at bounding box center [24, 302] width 17 height 17
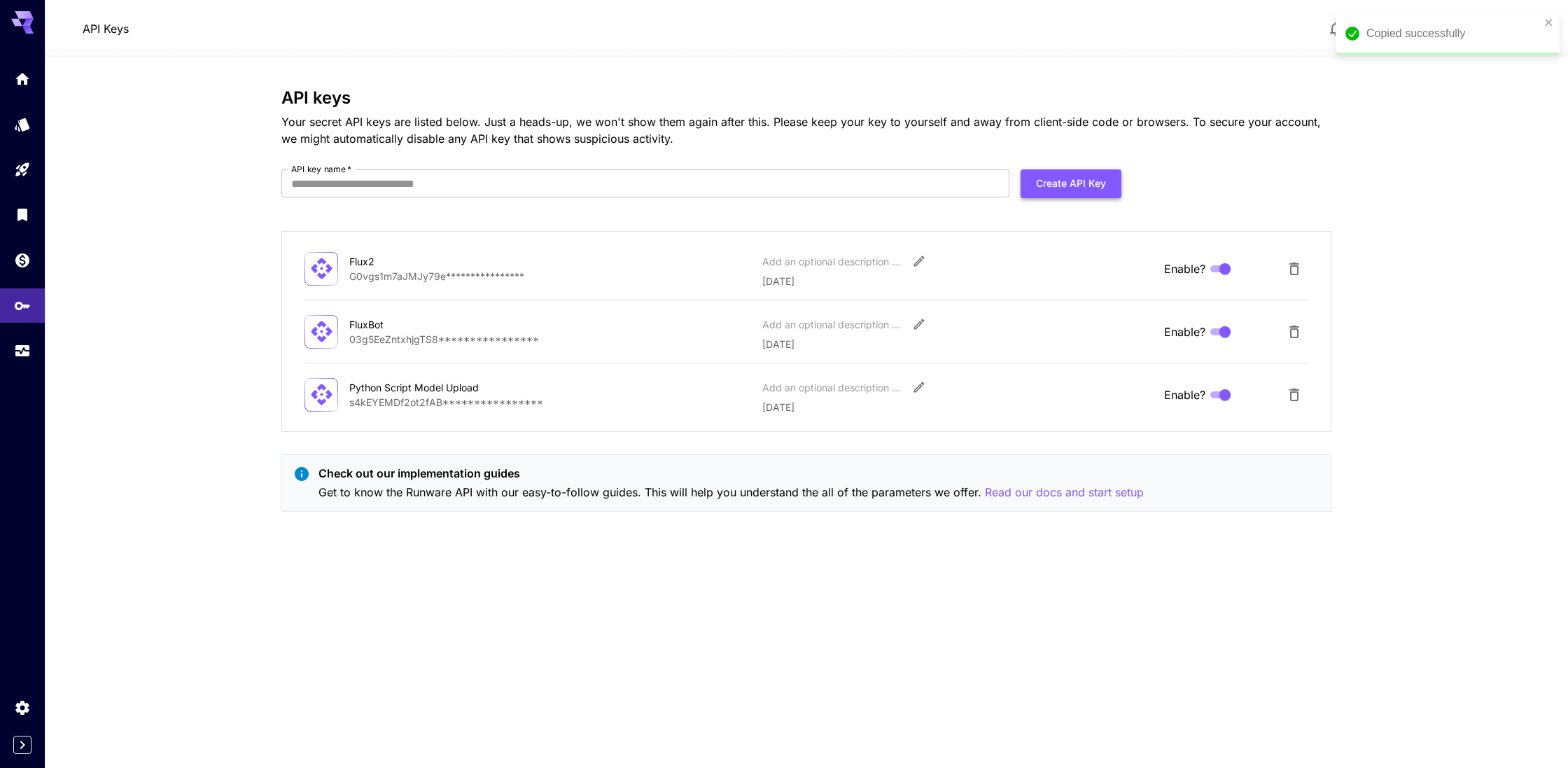
click at [1071, 180] on button "Create API Key" at bounding box center [1071, 184] width 101 height 29
click at [654, 179] on input "API key name   *" at bounding box center [646, 184] width 728 height 28
type input "**********"
click at [1090, 186] on button "Create API Key" at bounding box center [1071, 184] width 101 height 29
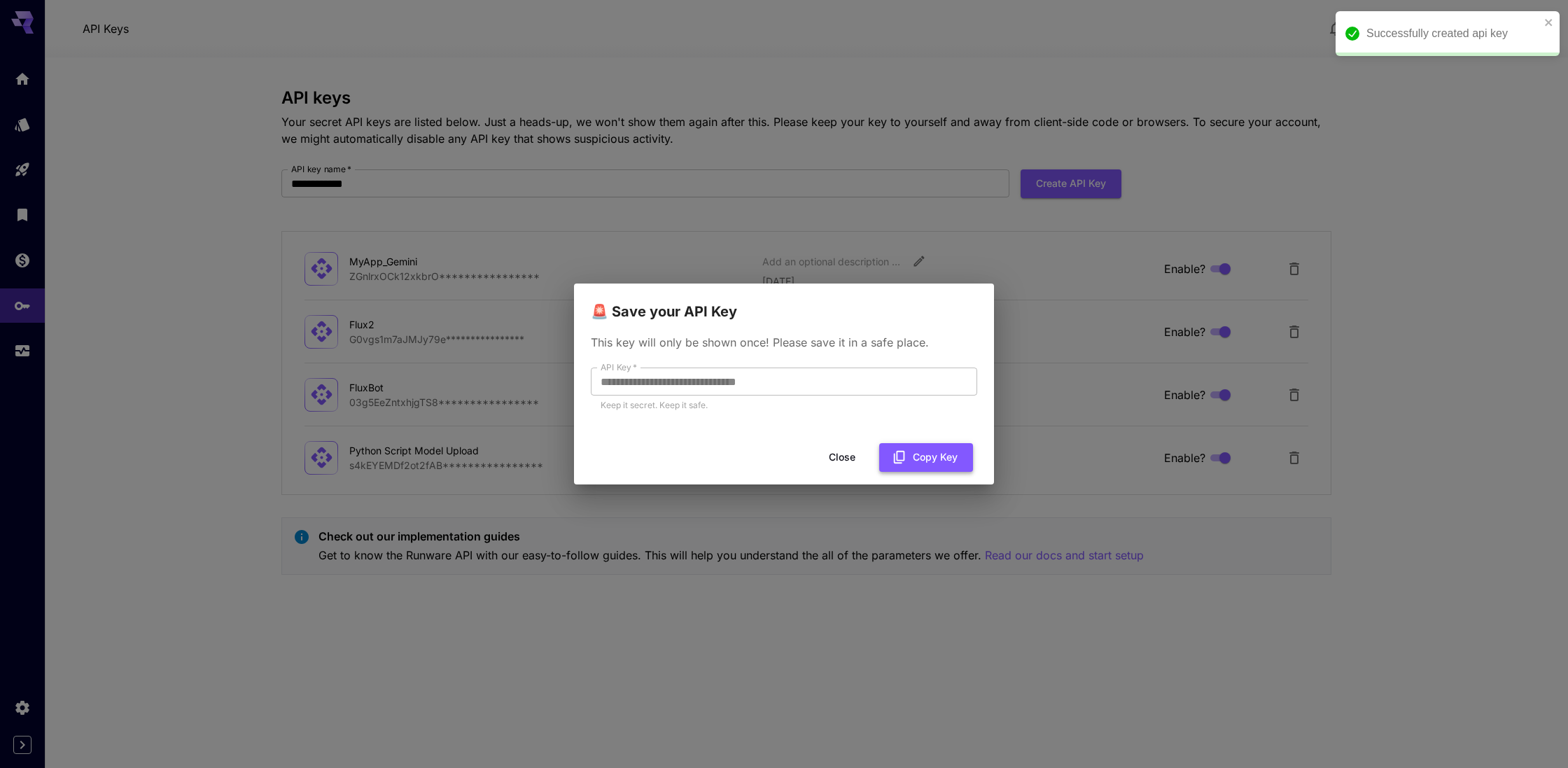
click at [921, 460] on button "Copy Key" at bounding box center [925, 457] width 94 height 29
click at [1004, 288] on div "**********" at bounding box center [784, 384] width 1568 height 768
click at [843, 449] on button "Close" at bounding box center [842, 457] width 63 height 29
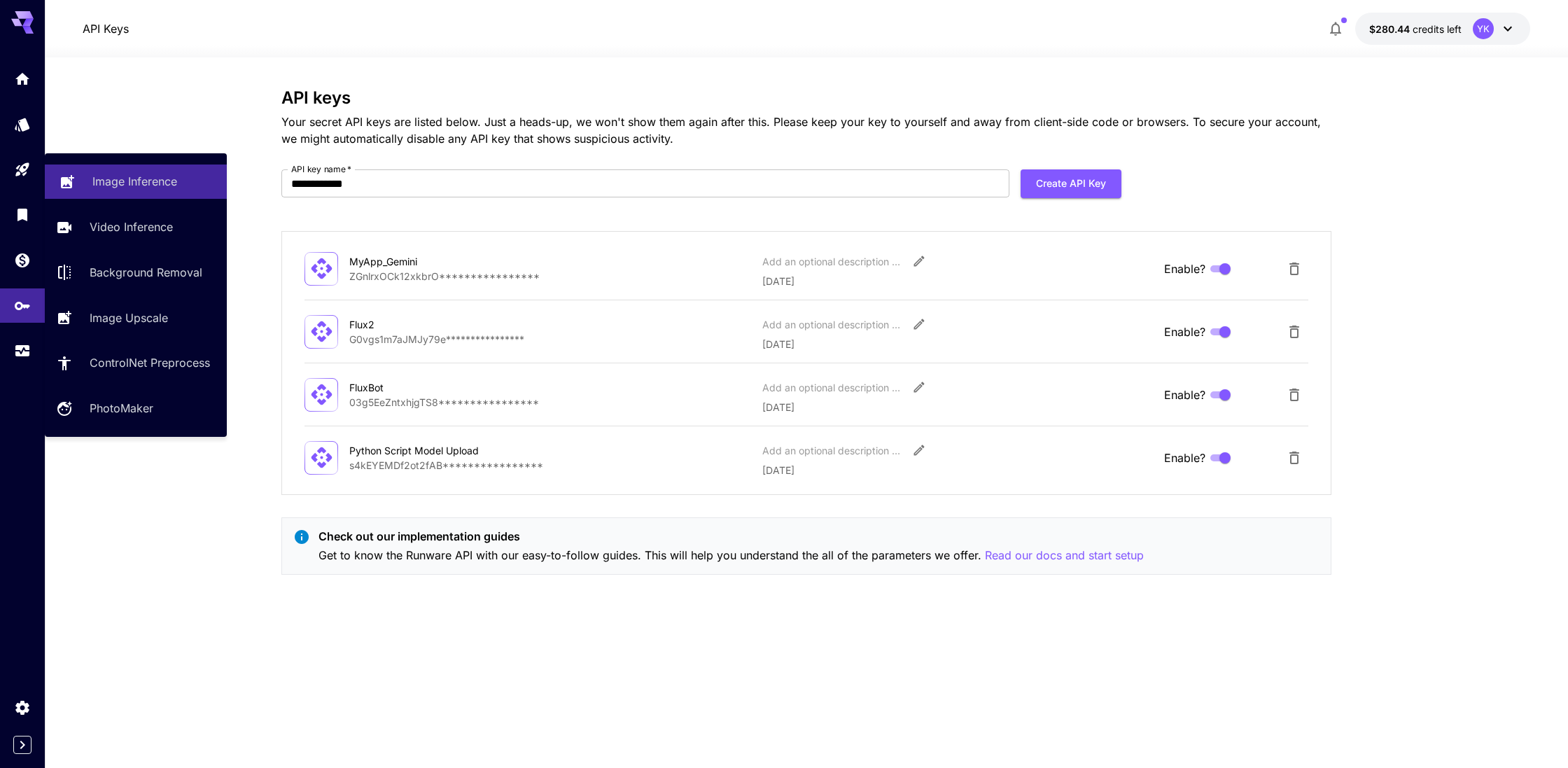
click at [101, 180] on p "Image Inference" at bounding box center [134, 181] width 84 height 17
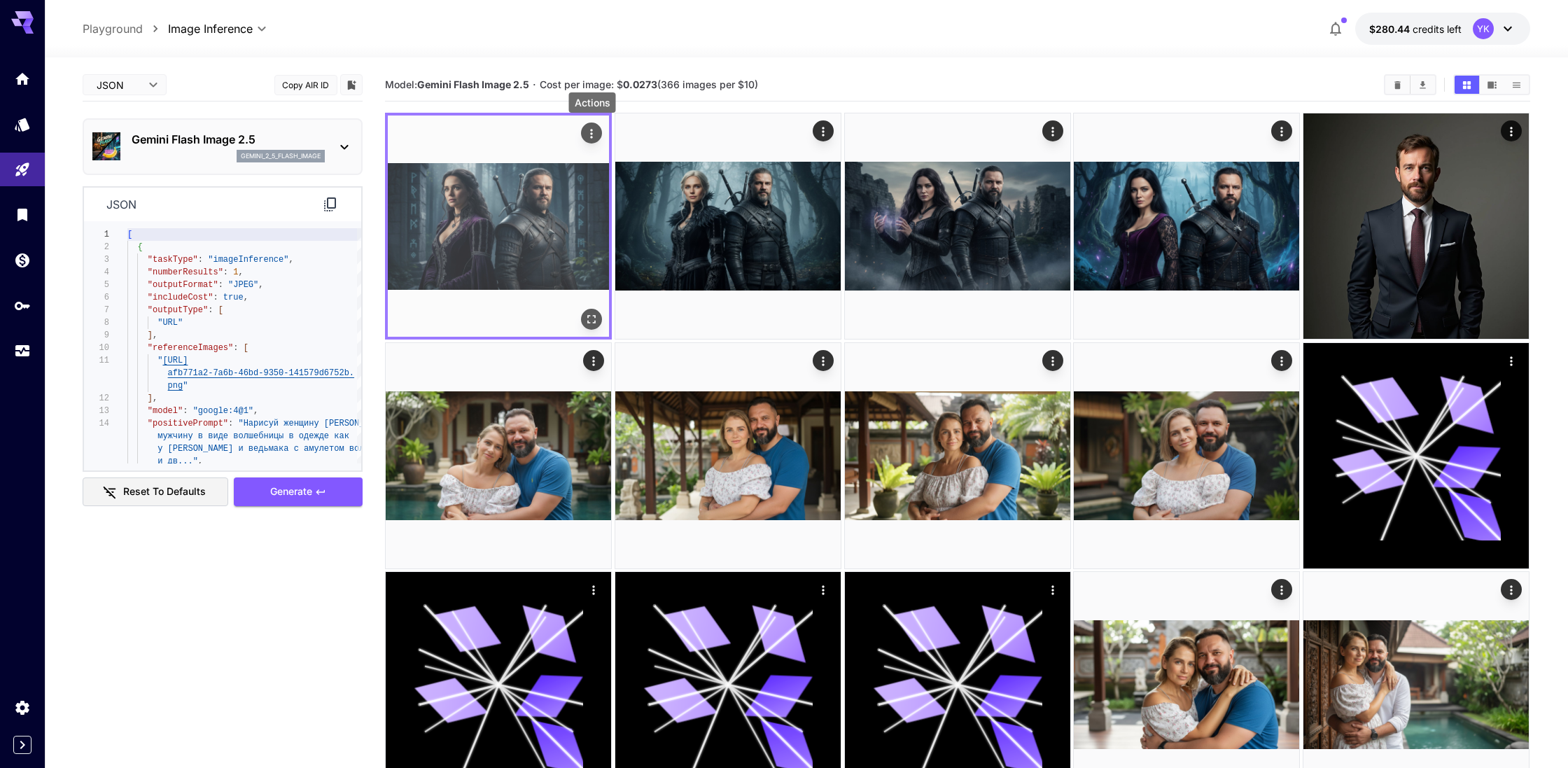
click at [587, 135] on icon "Actions" at bounding box center [592, 134] width 14 height 14
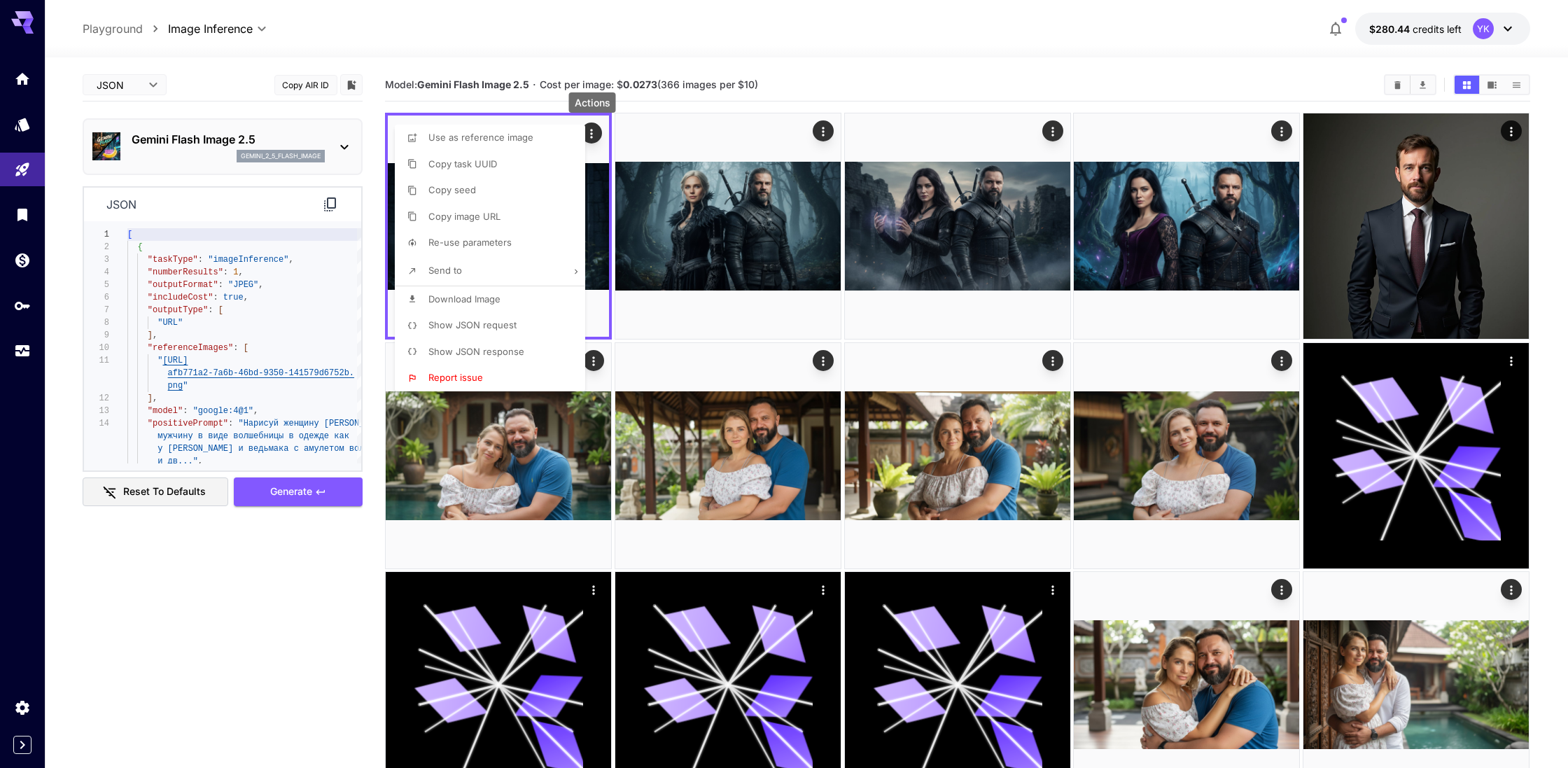
click at [510, 327] on span "Show JSON request" at bounding box center [472, 324] width 88 height 11
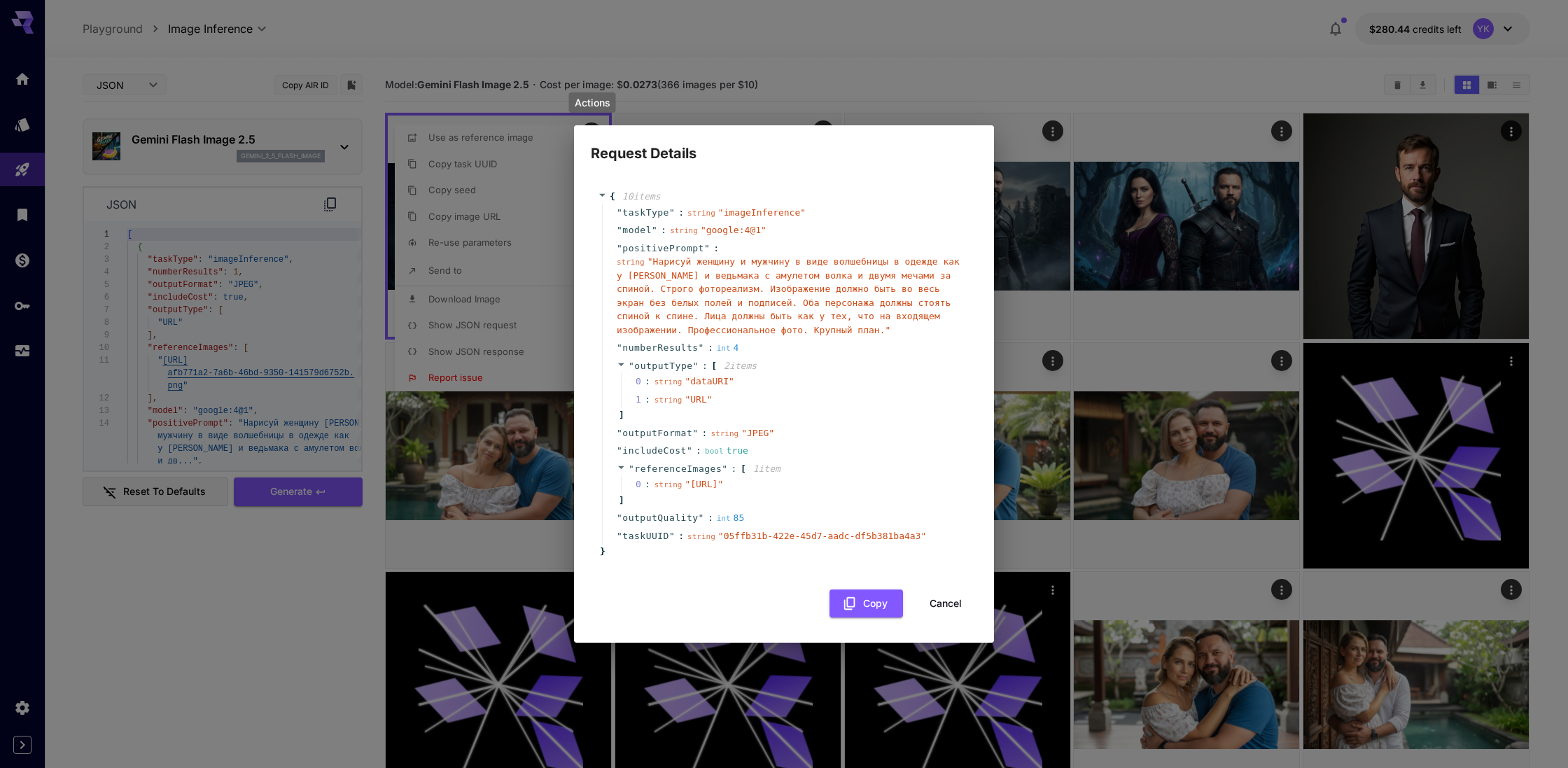
click at [953, 617] on button "Cancel" at bounding box center [946, 603] width 63 height 29
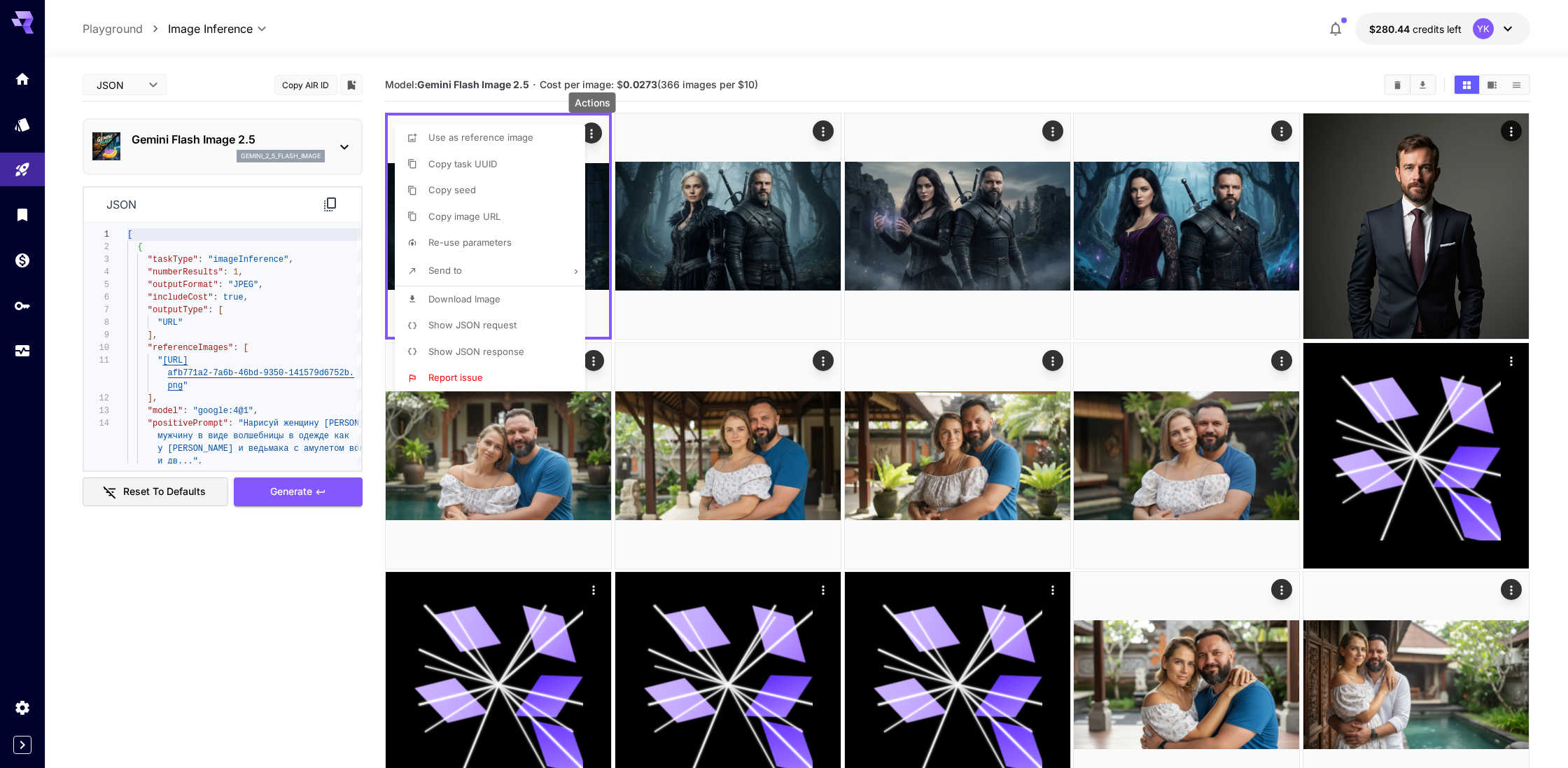
click at [510, 352] on span "Show JSON response" at bounding box center [476, 351] width 96 height 11
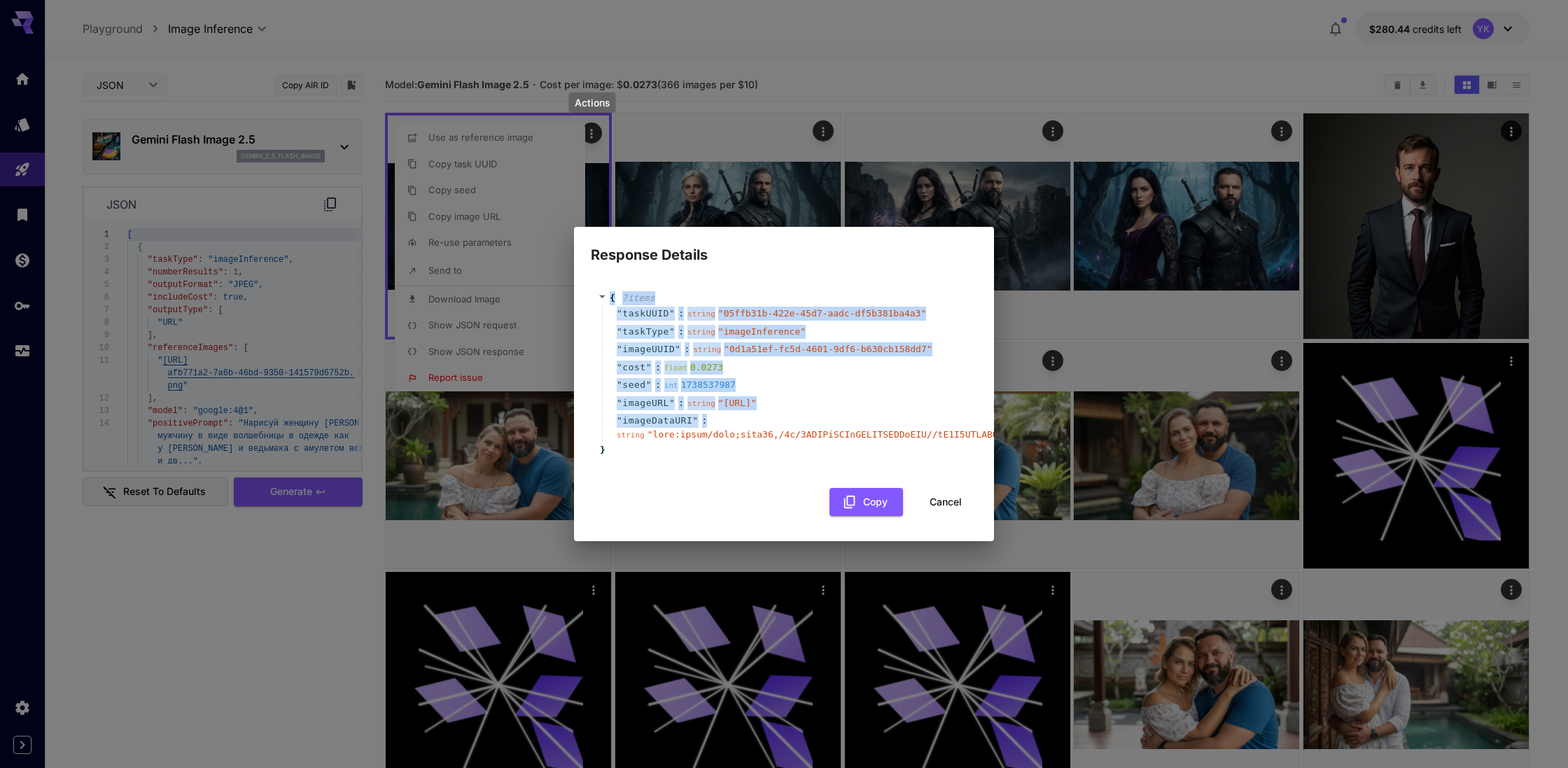
drag, startPoint x: 714, startPoint y: 434, endPoint x: 581, endPoint y: 280, distance: 203.5
click at [581, 279] on div "{ 7 item s " taskUUID " : string " 05ffb31b-422e-45d7-aadc-df5b381ba4a3 " " tas…" at bounding box center [784, 404] width 420 height 276
copy div "{ 7 item s " taskUUID " : string " 05ffb31b-422e-45d7-aadc-df5b381ba4a3 " " tas…"
click at [937, 513] on button "Cancel" at bounding box center [946, 502] width 63 height 29
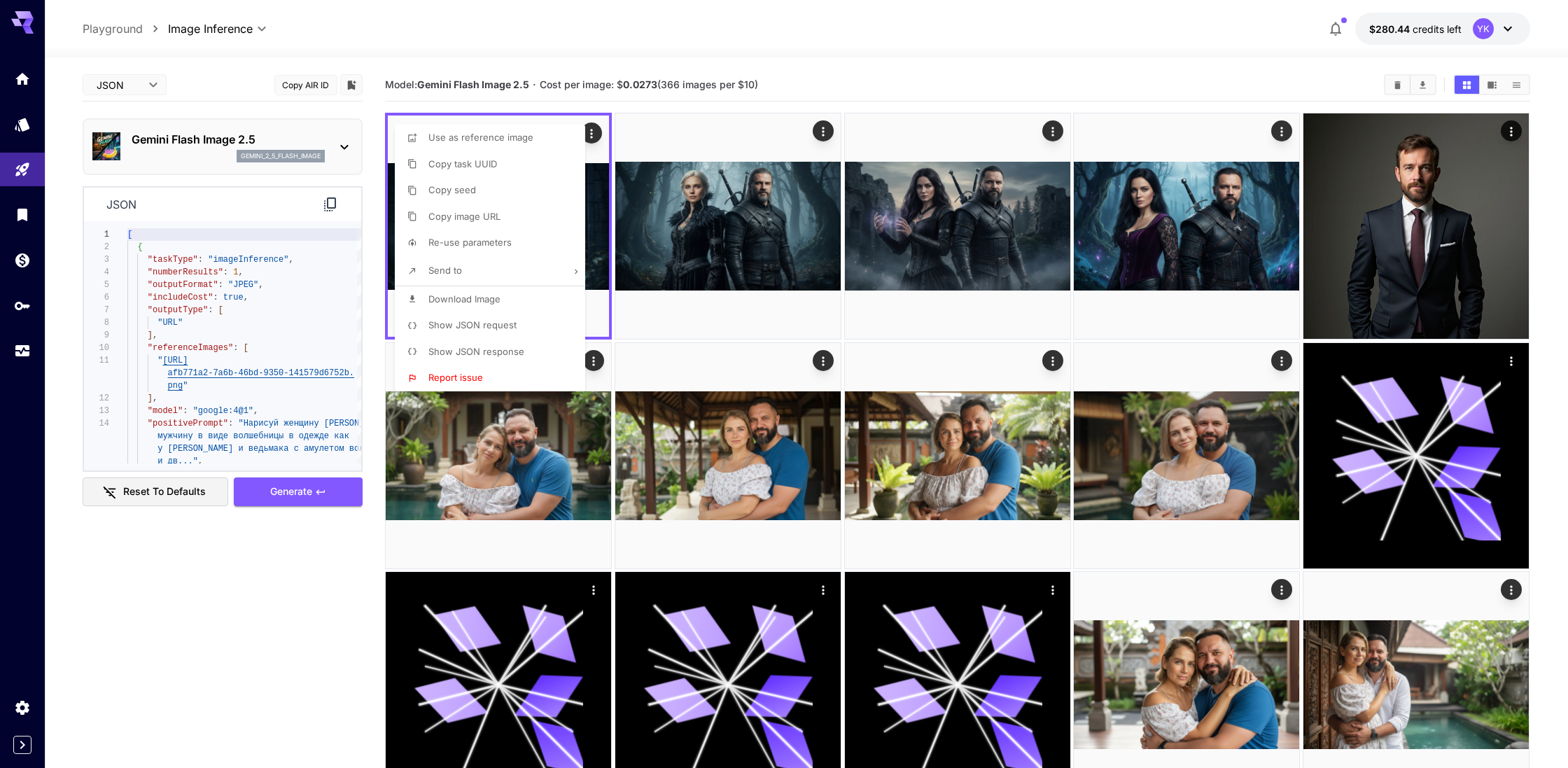
click at [303, 554] on div at bounding box center [784, 384] width 1568 height 768
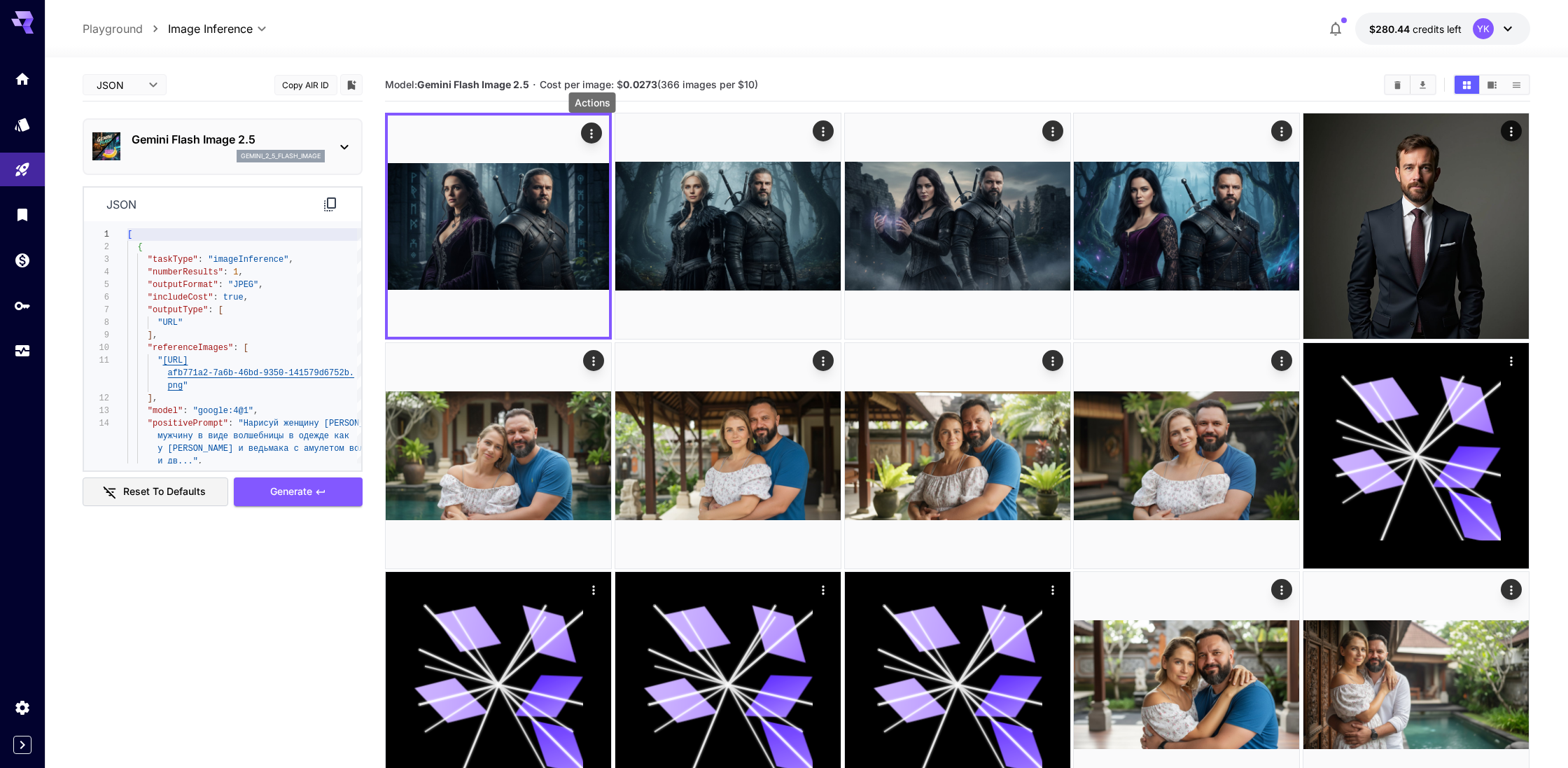
click at [126, 80] on body "**********" at bounding box center [784, 764] width 1568 height 1529
click at [125, 114] on span "Editor" at bounding box center [125, 113] width 61 height 17
type input "****"
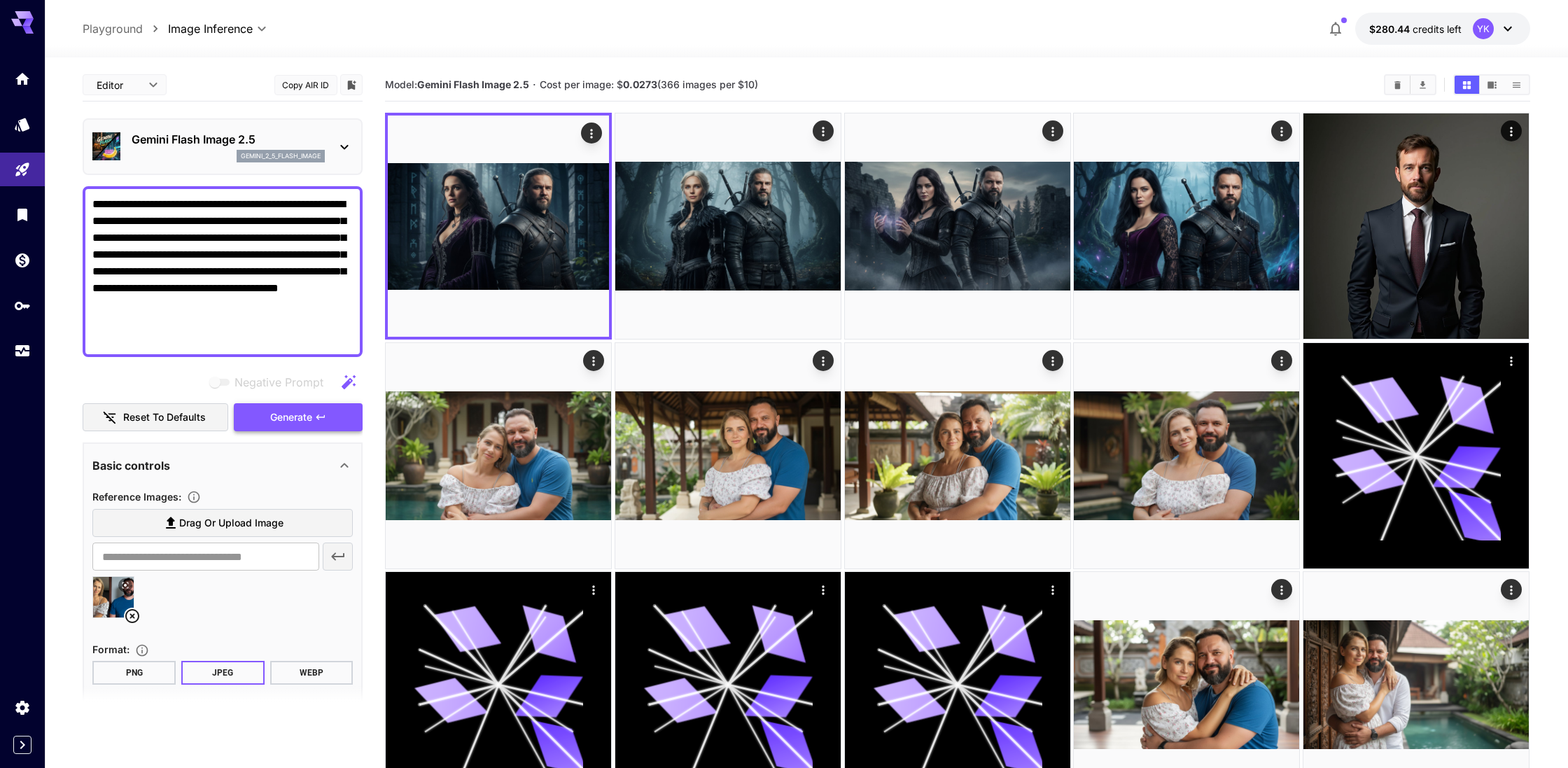
click at [309, 415] on span "Generate" at bounding box center [291, 418] width 42 height 18
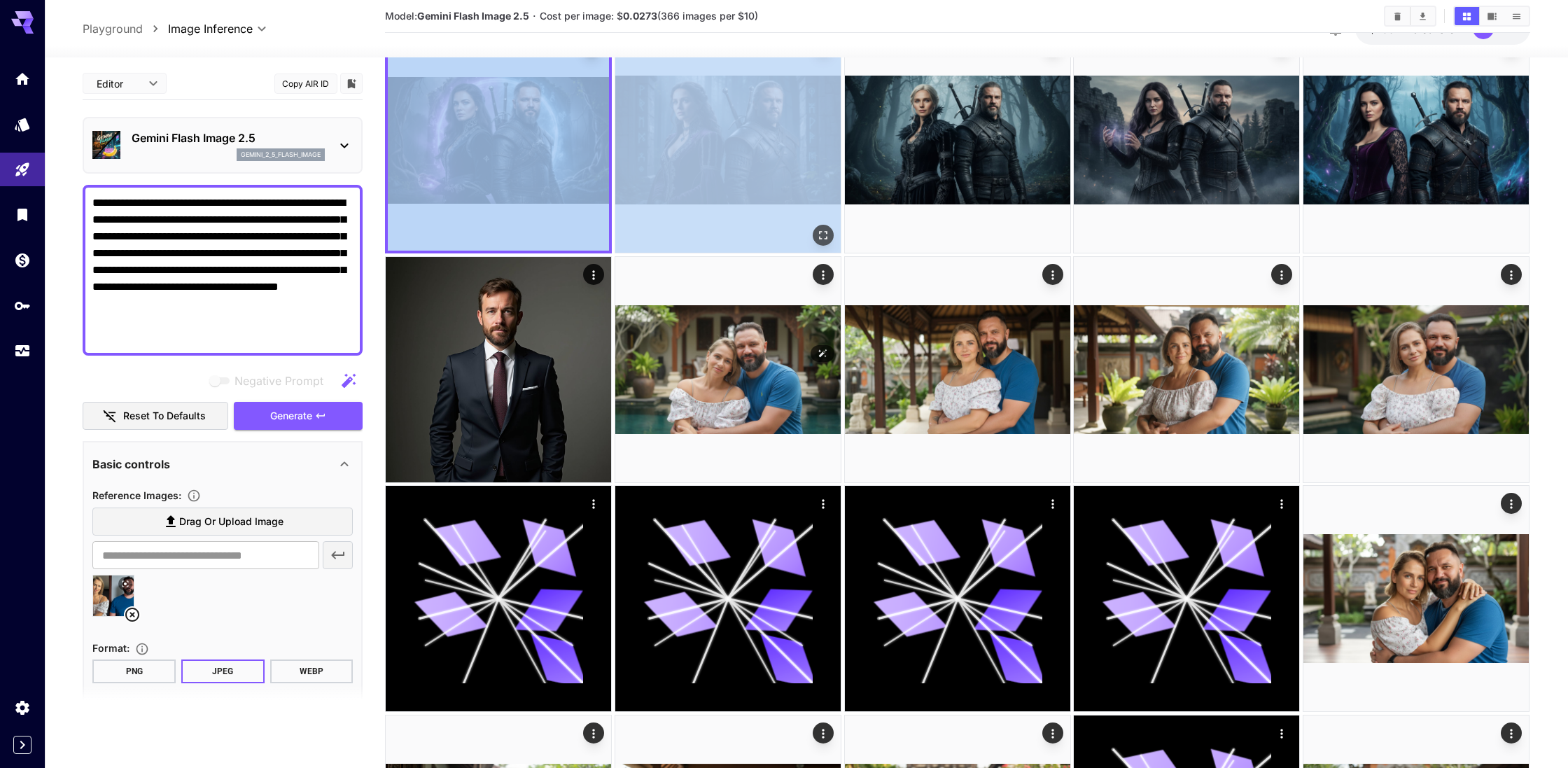
scroll to position [258, 0]
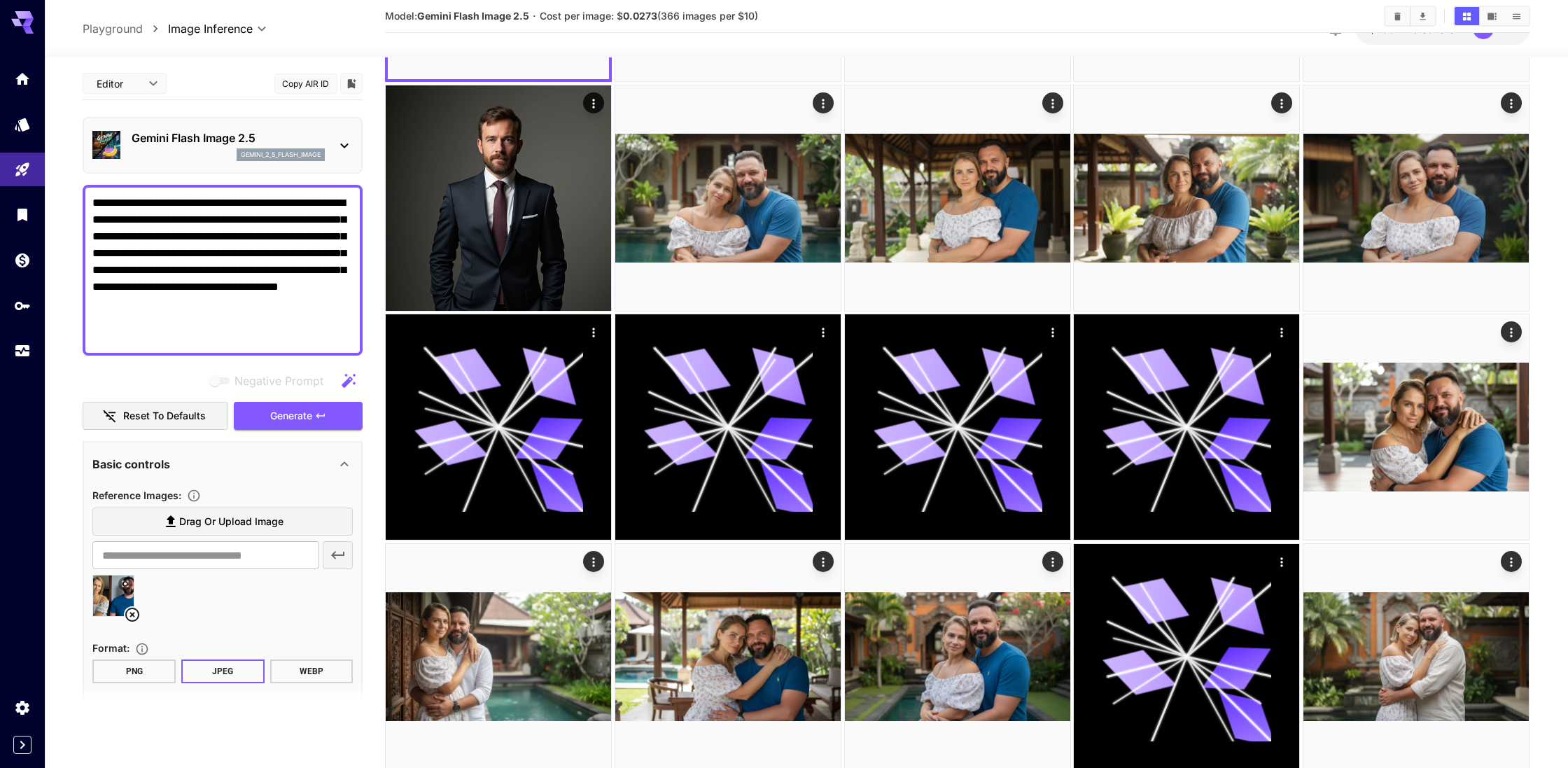
click at [290, 339] on textarea "**********" at bounding box center [222, 270] width 261 height 151
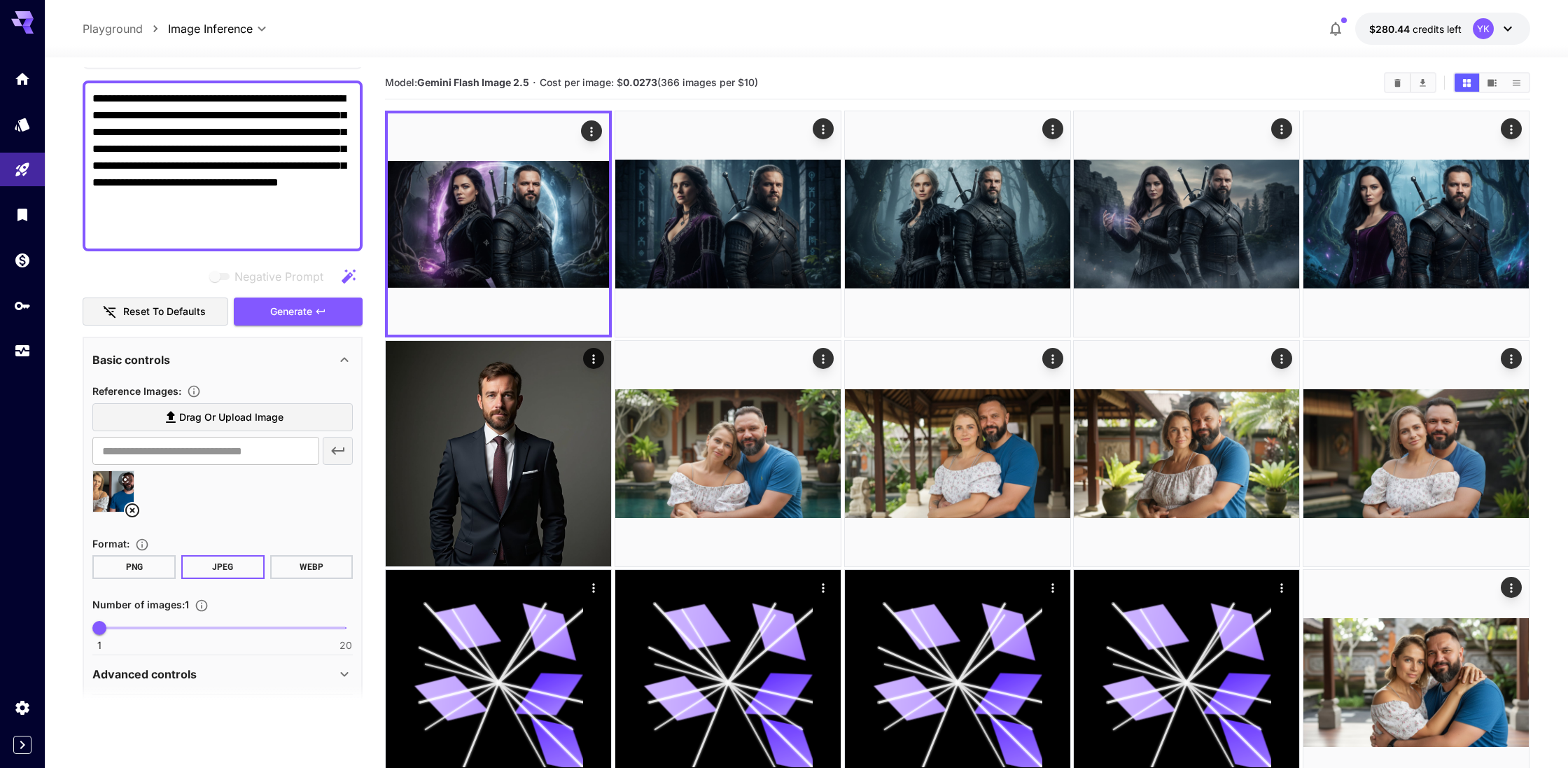
scroll to position [153, 0]
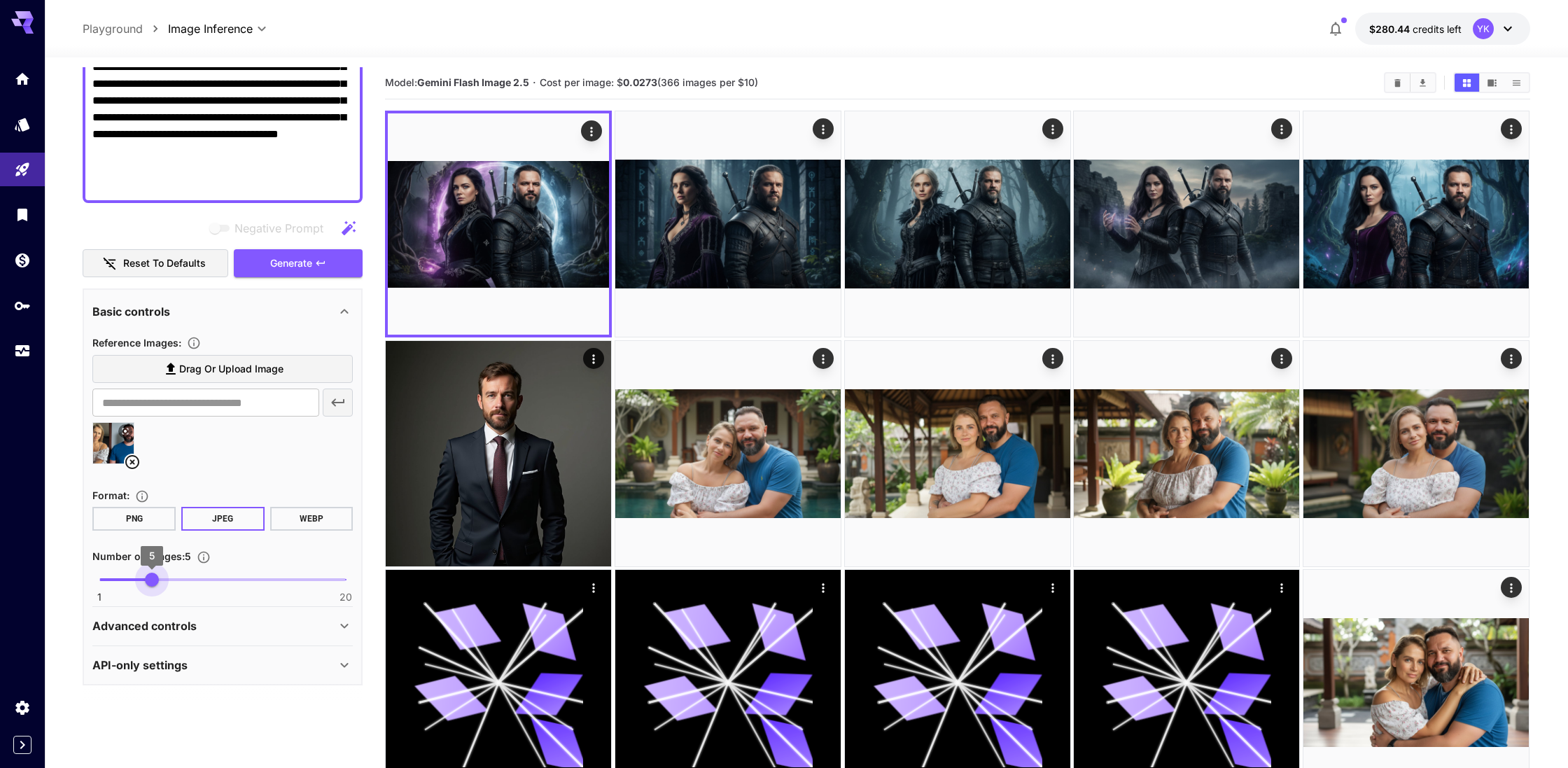
type input "*"
click at [137, 575] on span "1 20 4" at bounding box center [222, 579] width 246 height 21
click at [310, 253] on button "Generate" at bounding box center [299, 263] width 129 height 29
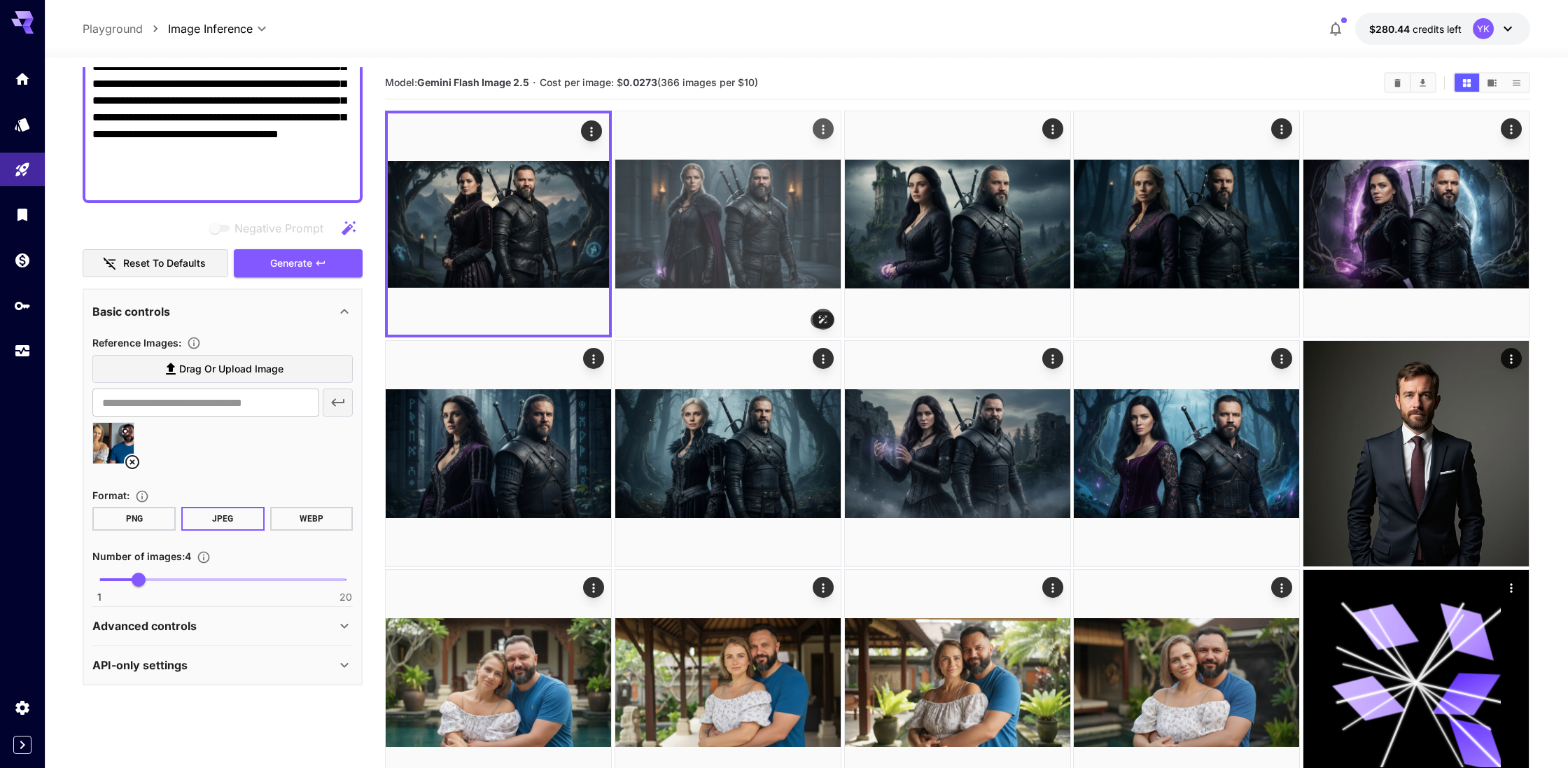
click at [688, 198] on img at bounding box center [727, 223] width 225 height 225
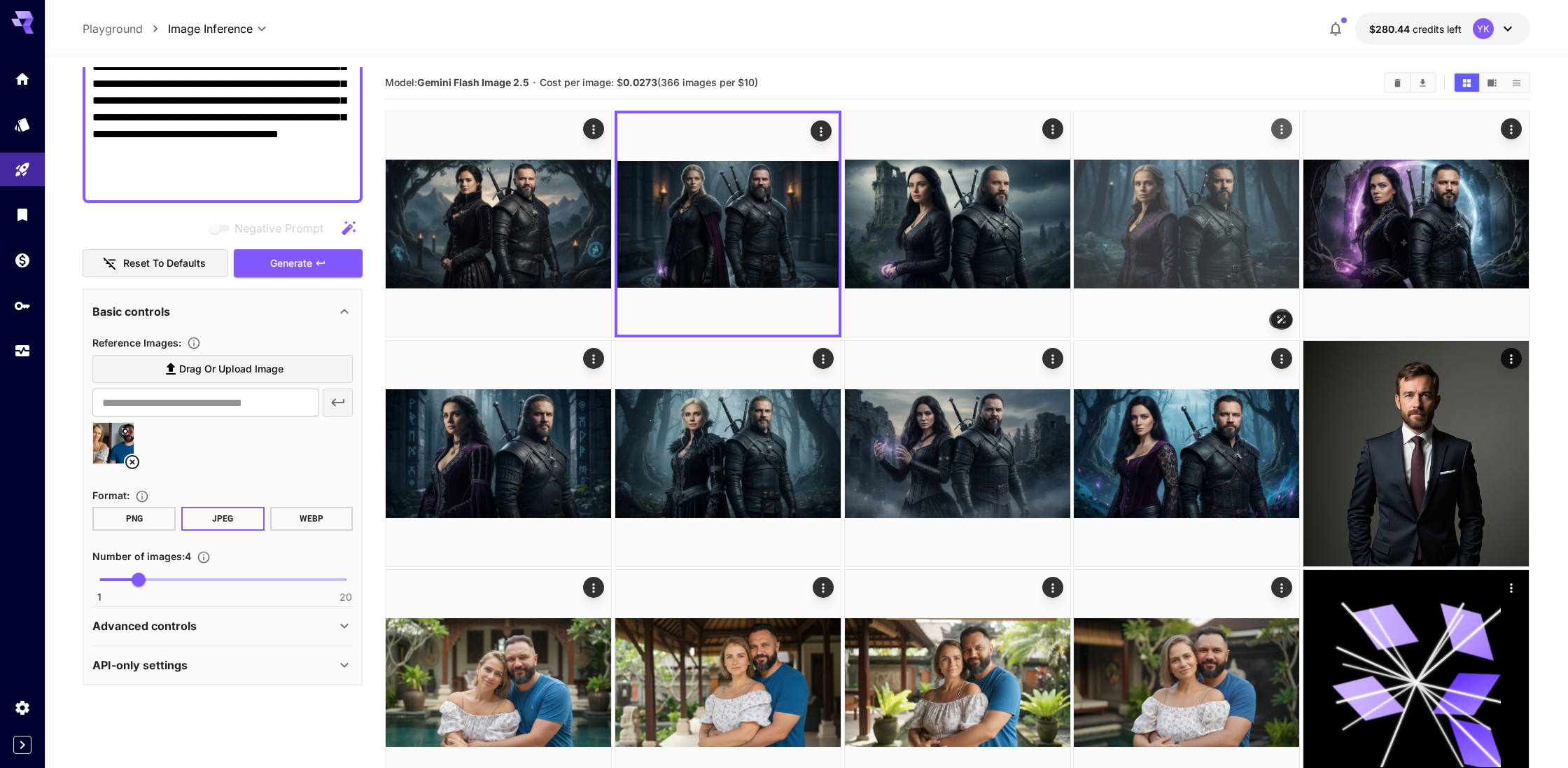
click at [1174, 206] on img at bounding box center [1185, 223] width 225 height 225
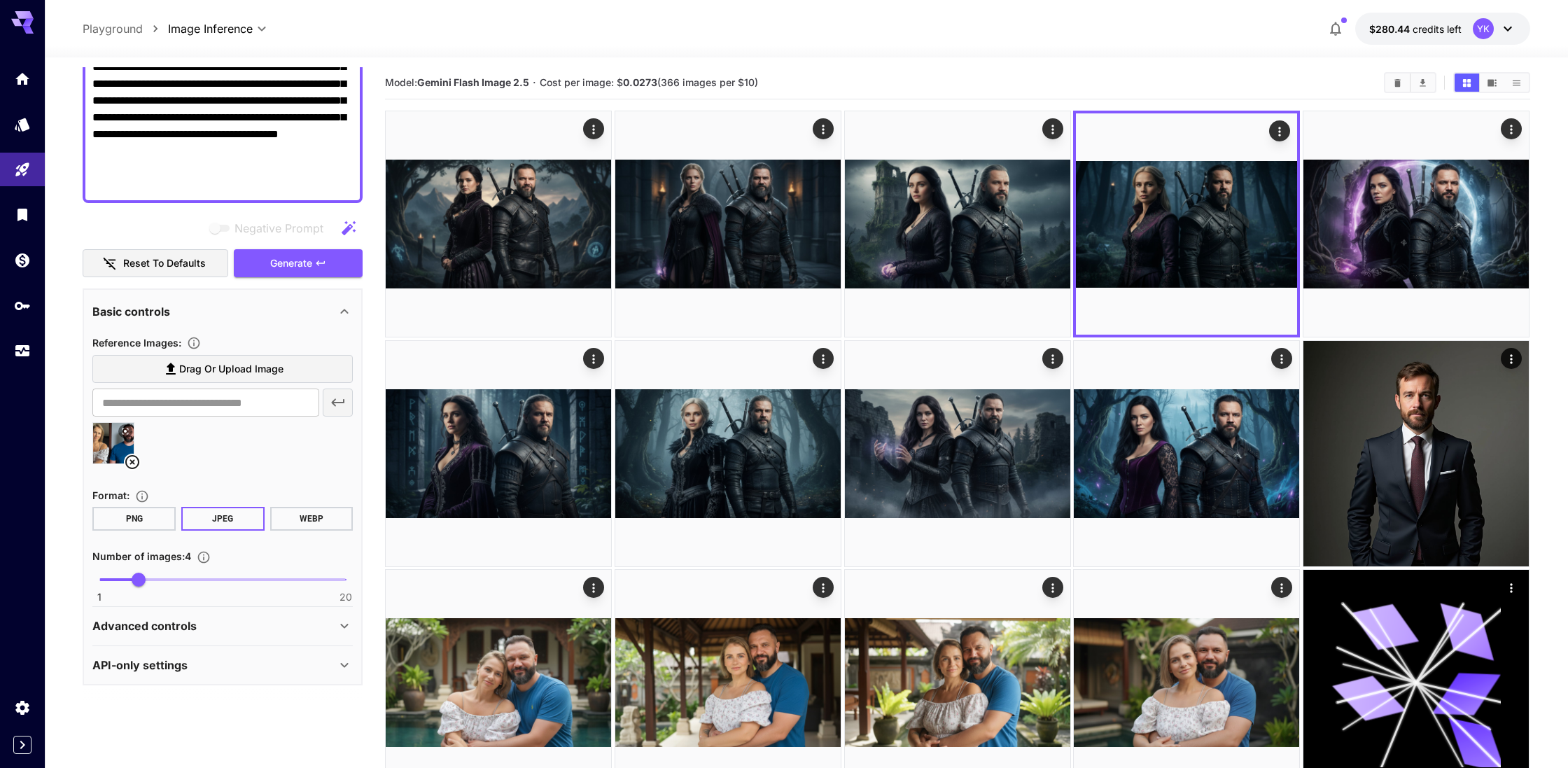
click at [284, 146] on textarea "**********" at bounding box center [222, 117] width 261 height 151
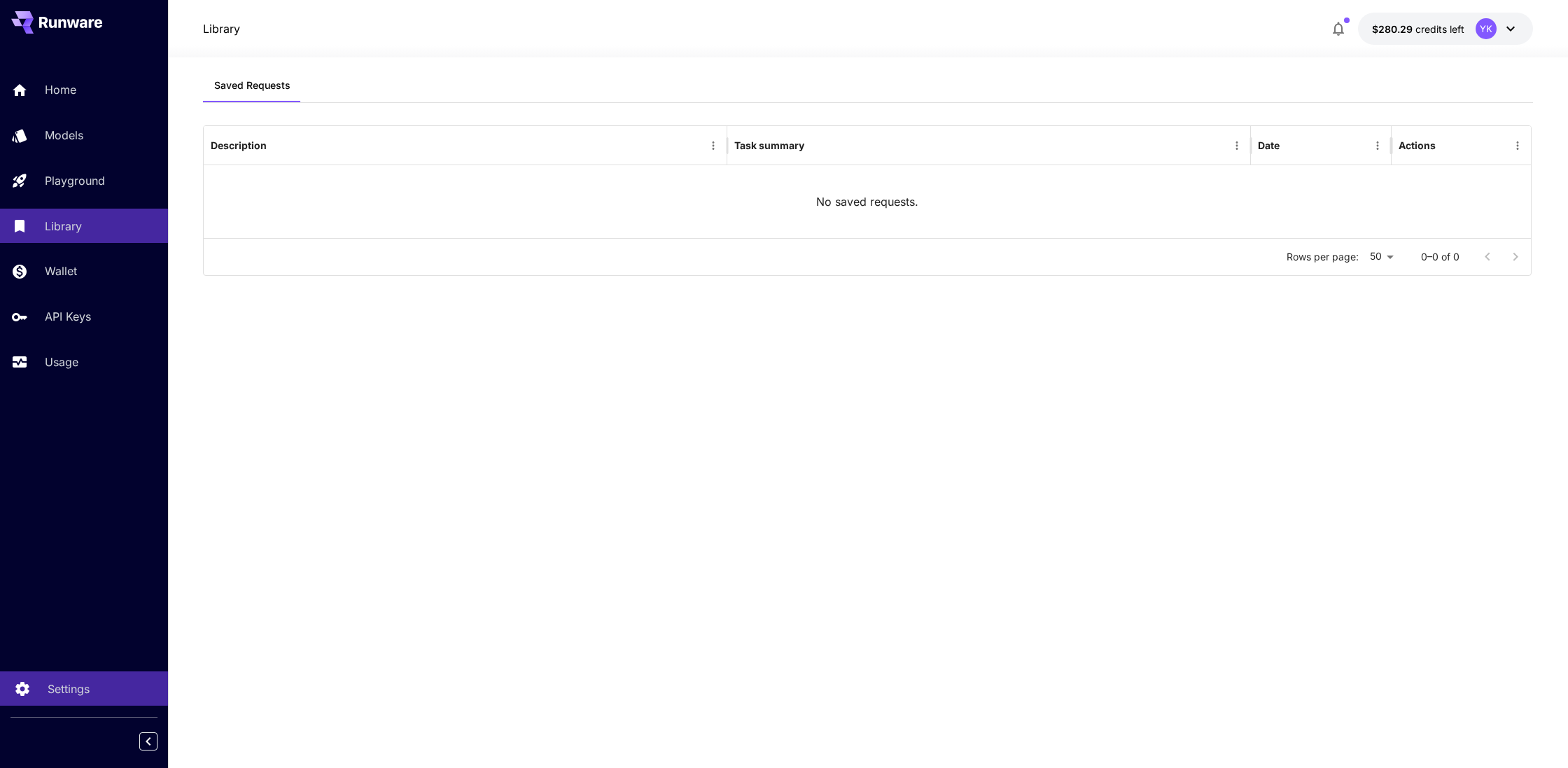
click at [78, 696] on p "Settings" at bounding box center [68, 689] width 42 height 17
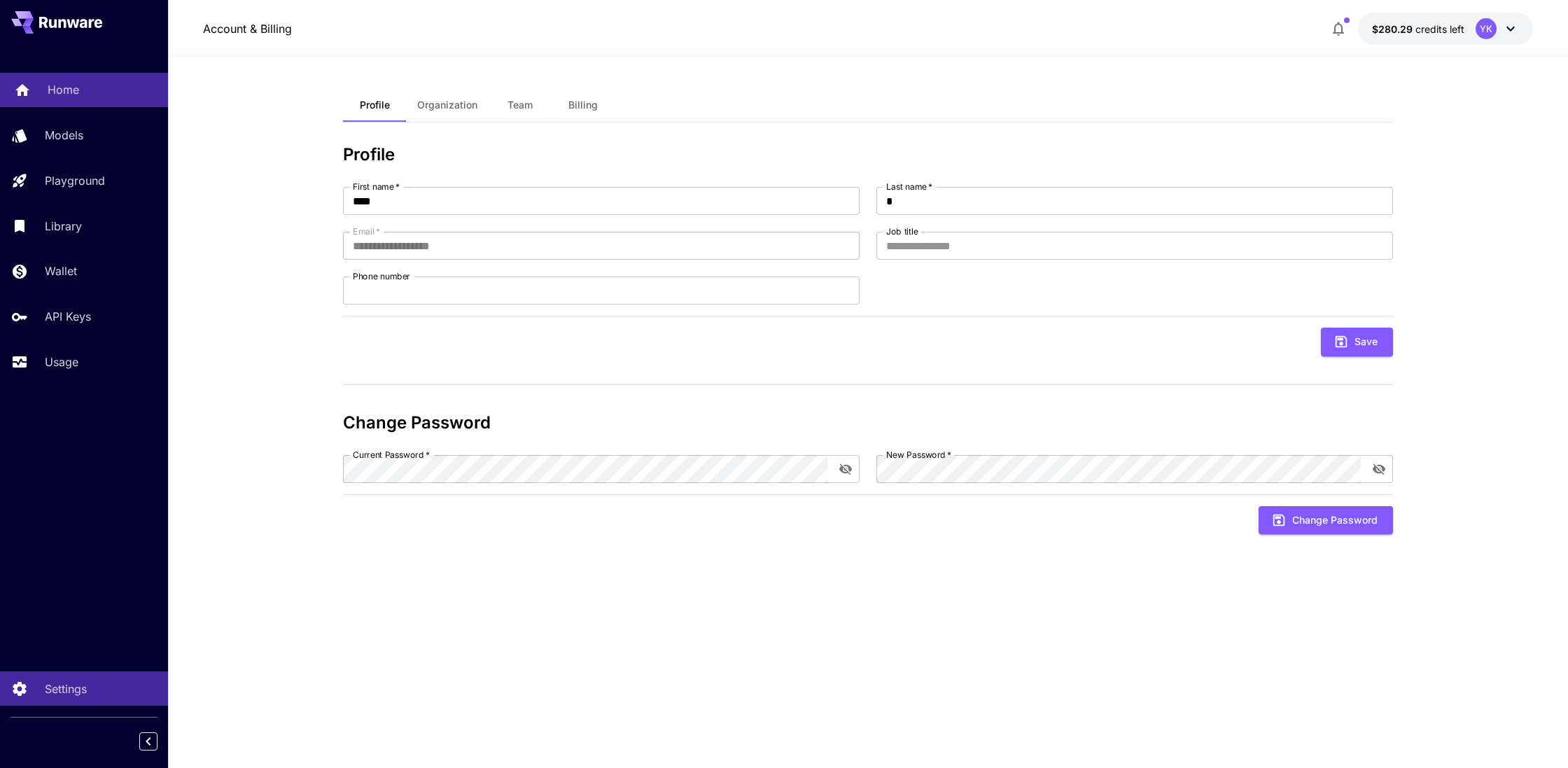
click at [59, 84] on p "Home" at bounding box center [63, 89] width 32 height 17
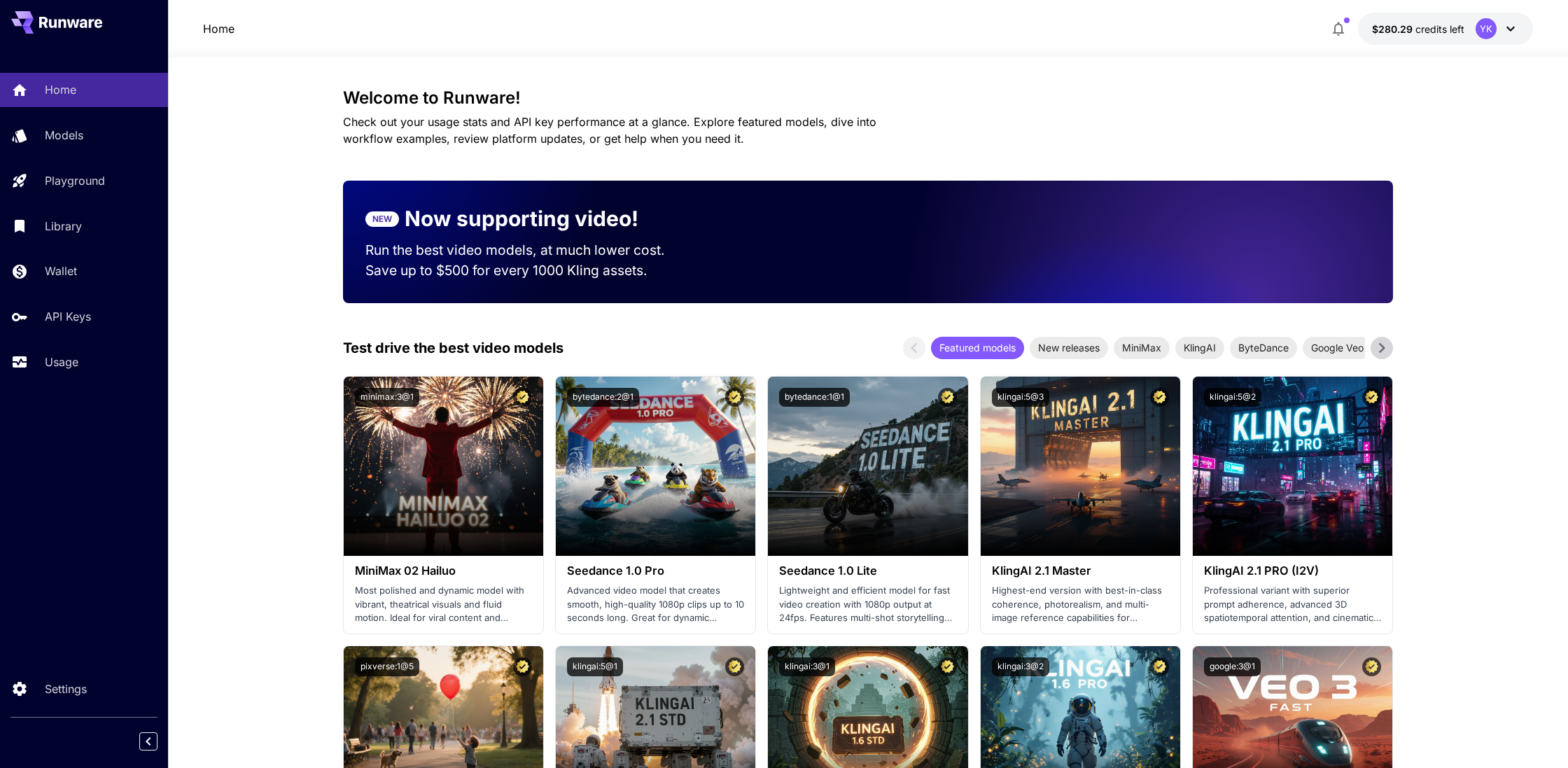
click at [1507, 27] on icon at bounding box center [1509, 28] width 17 height 17
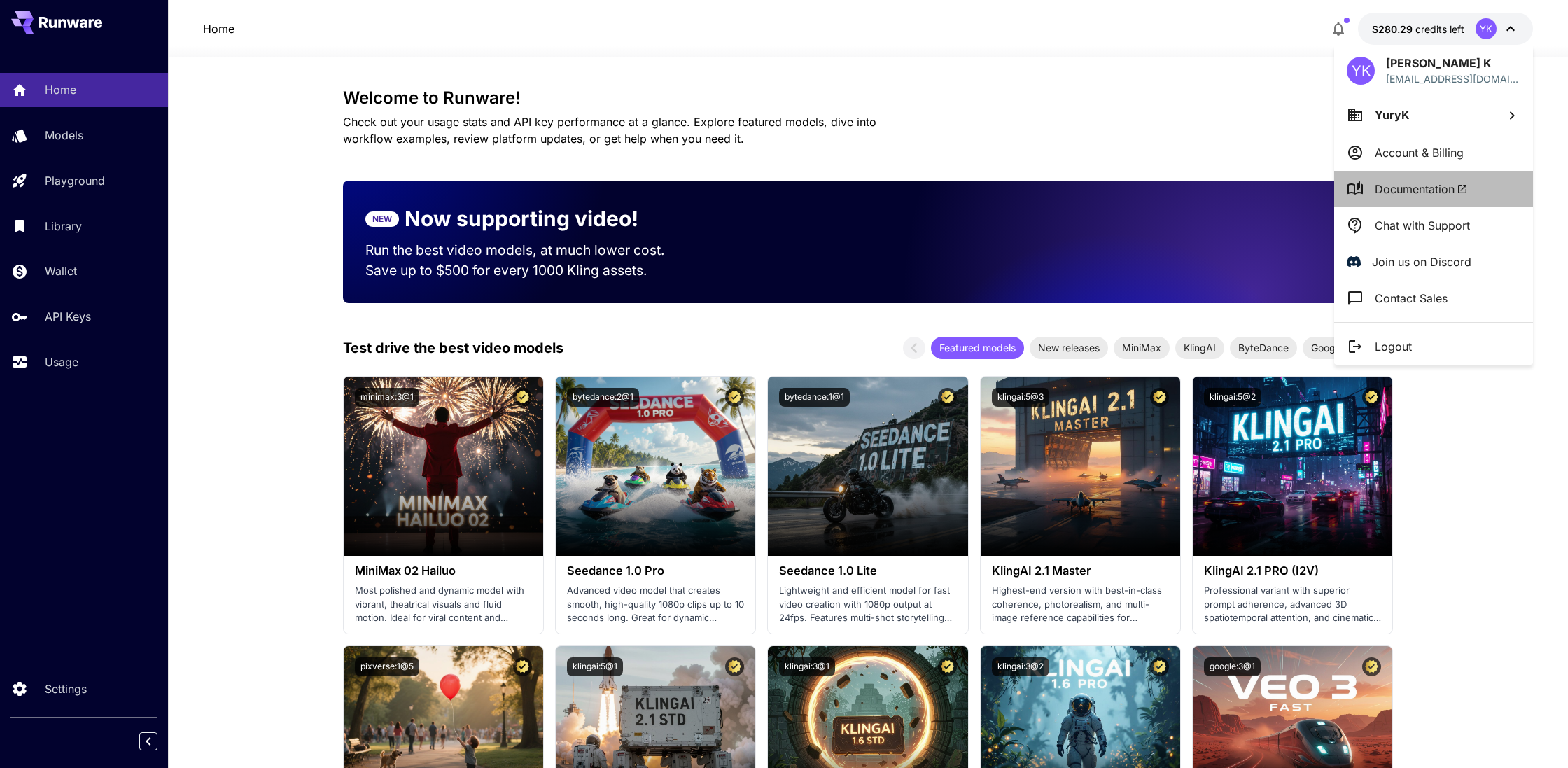
click at [1413, 196] on span "Documentation" at bounding box center [1421, 189] width 93 height 17
